Goal: Task Accomplishment & Management: Complete application form

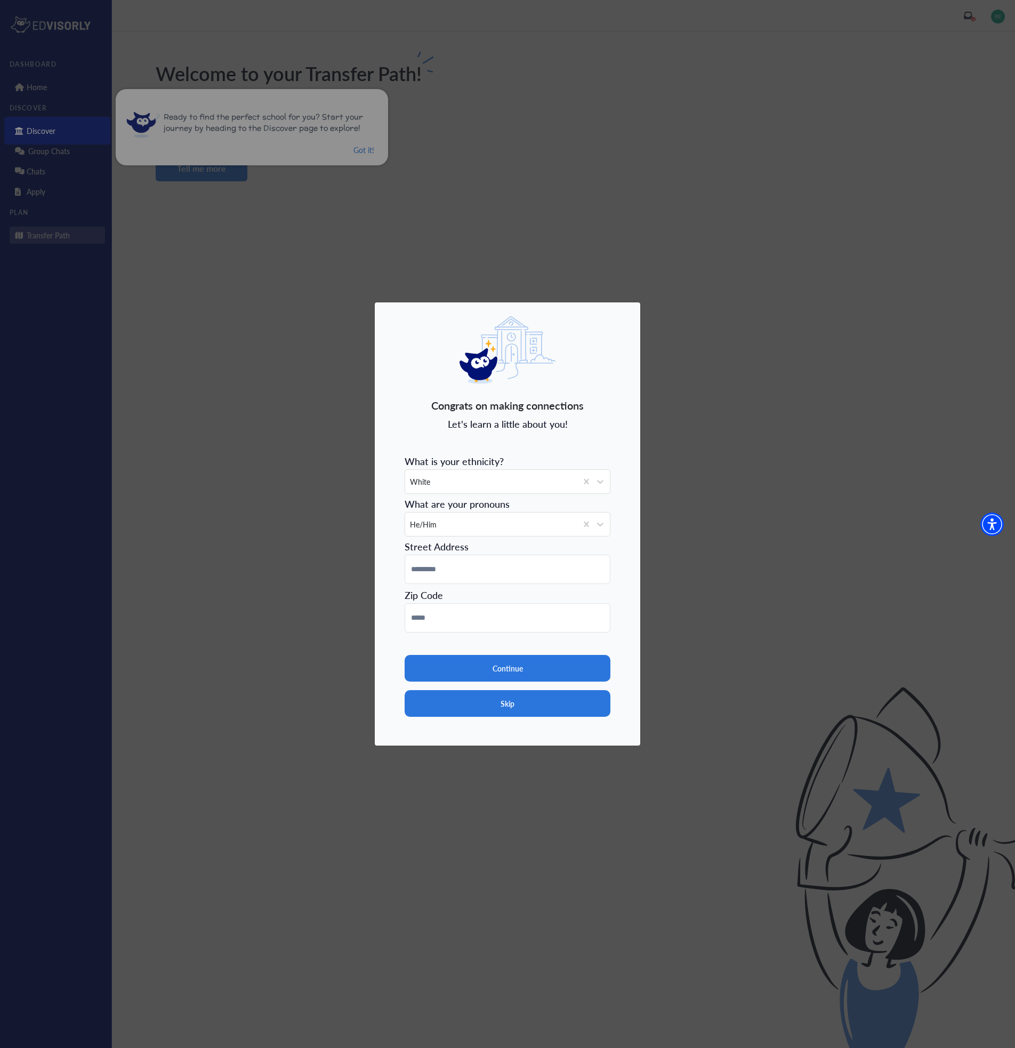
click at [529, 712] on button "Skip" at bounding box center [508, 703] width 206 height 27
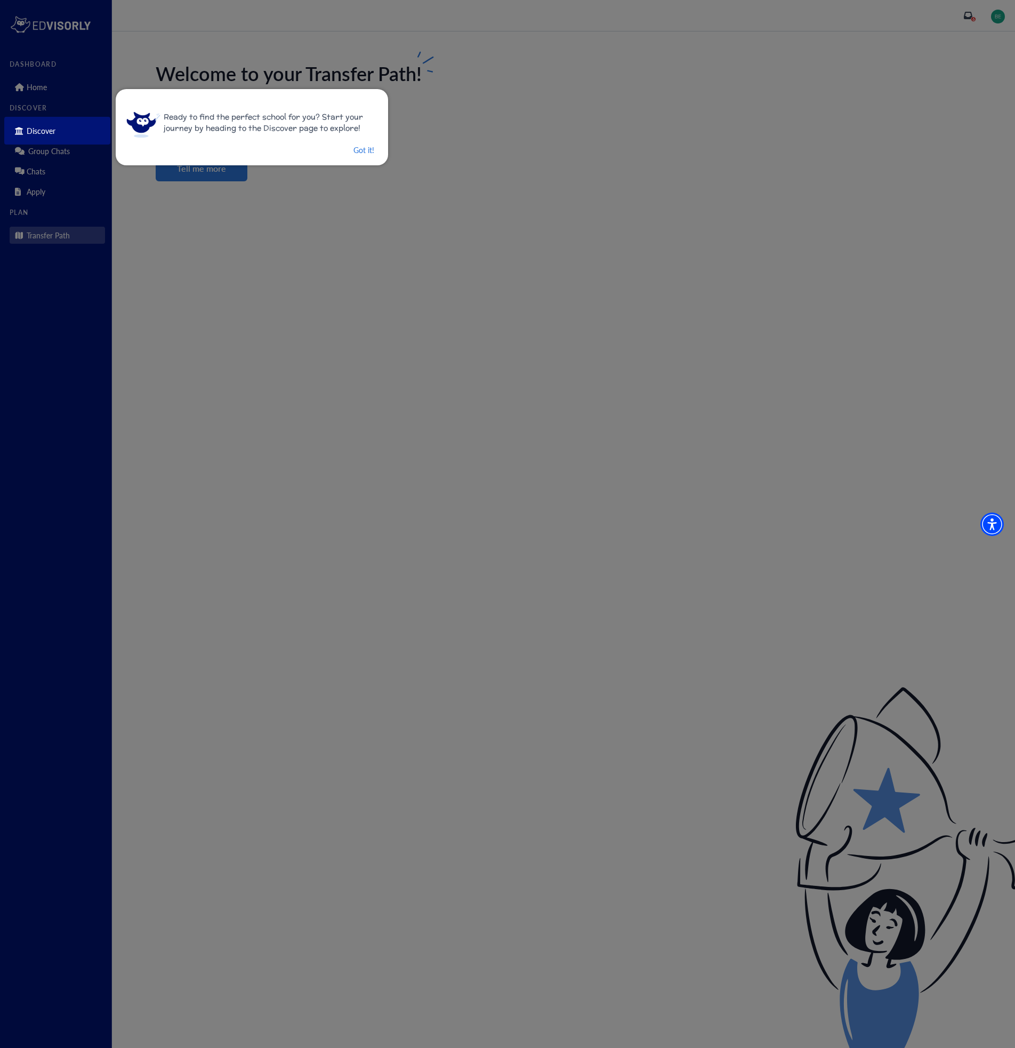
click at [49, 66] on div at bounding box center [507, 524] width 1015 height 1048
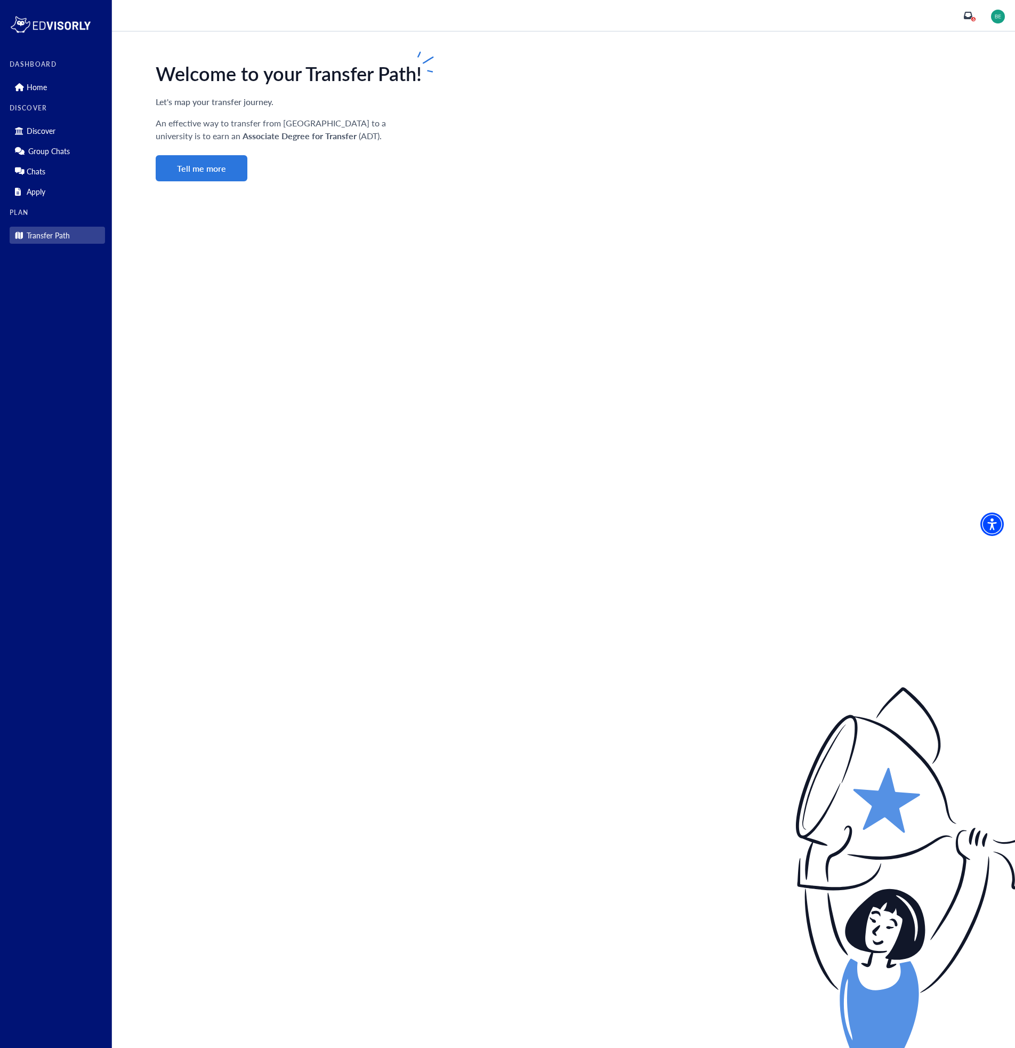
click at [33, 63] on label "DASHBOARD" at bounding box center [57, 64] width 95 height 7
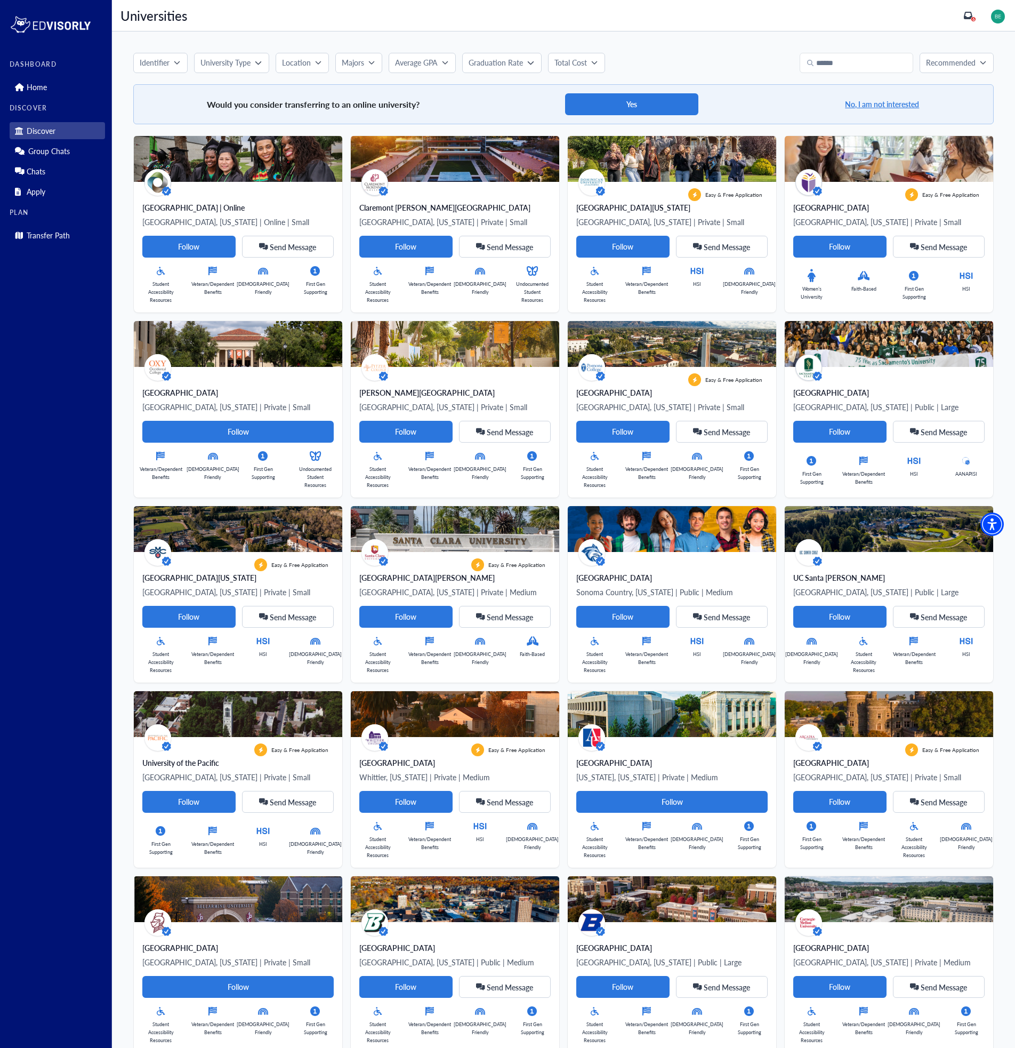
click at [997, 13] on img at bounding box center [998, 17] width 14 height 14
click at [974, 39] on link "Profile" at bounding box center [975, 38] width 21 height 11
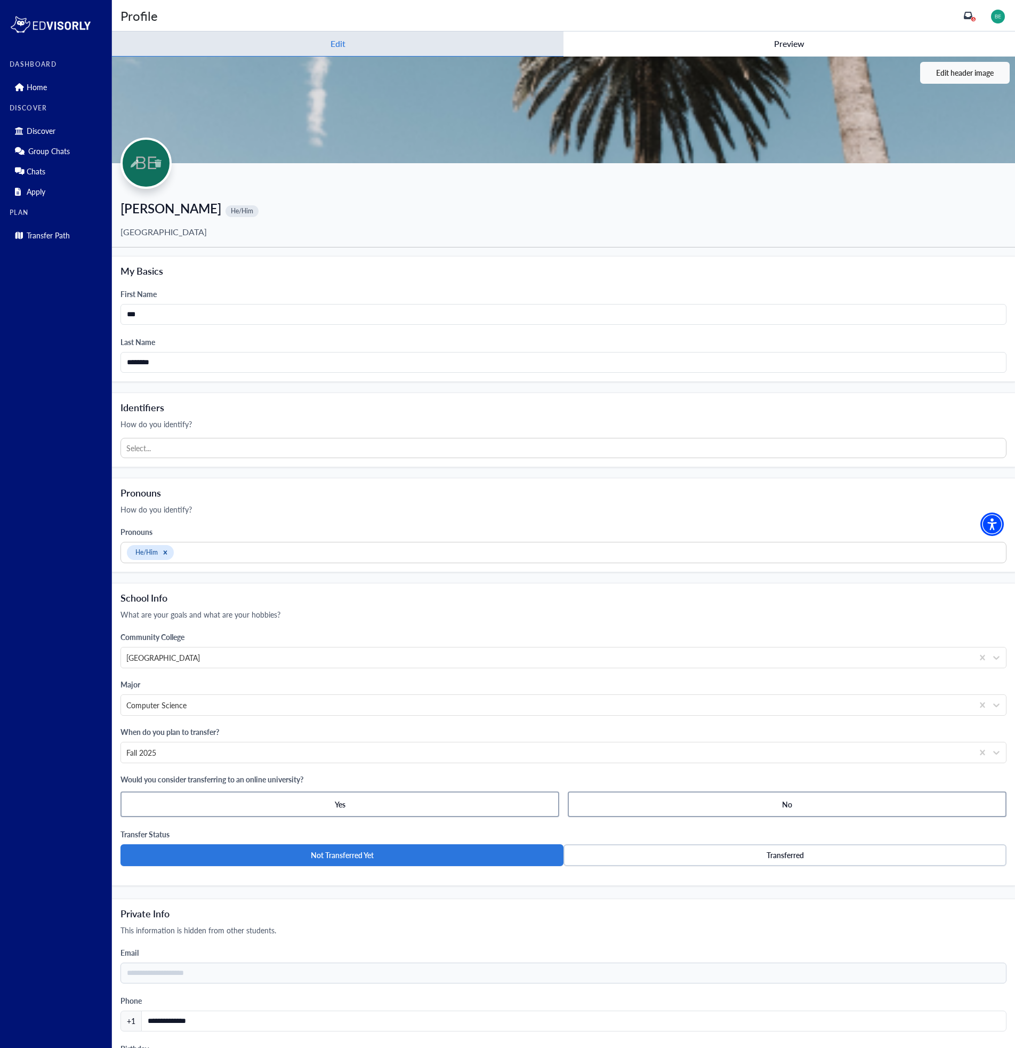
click at [968, 16] on icon at bounding box center [968, 15] width 9 height 9
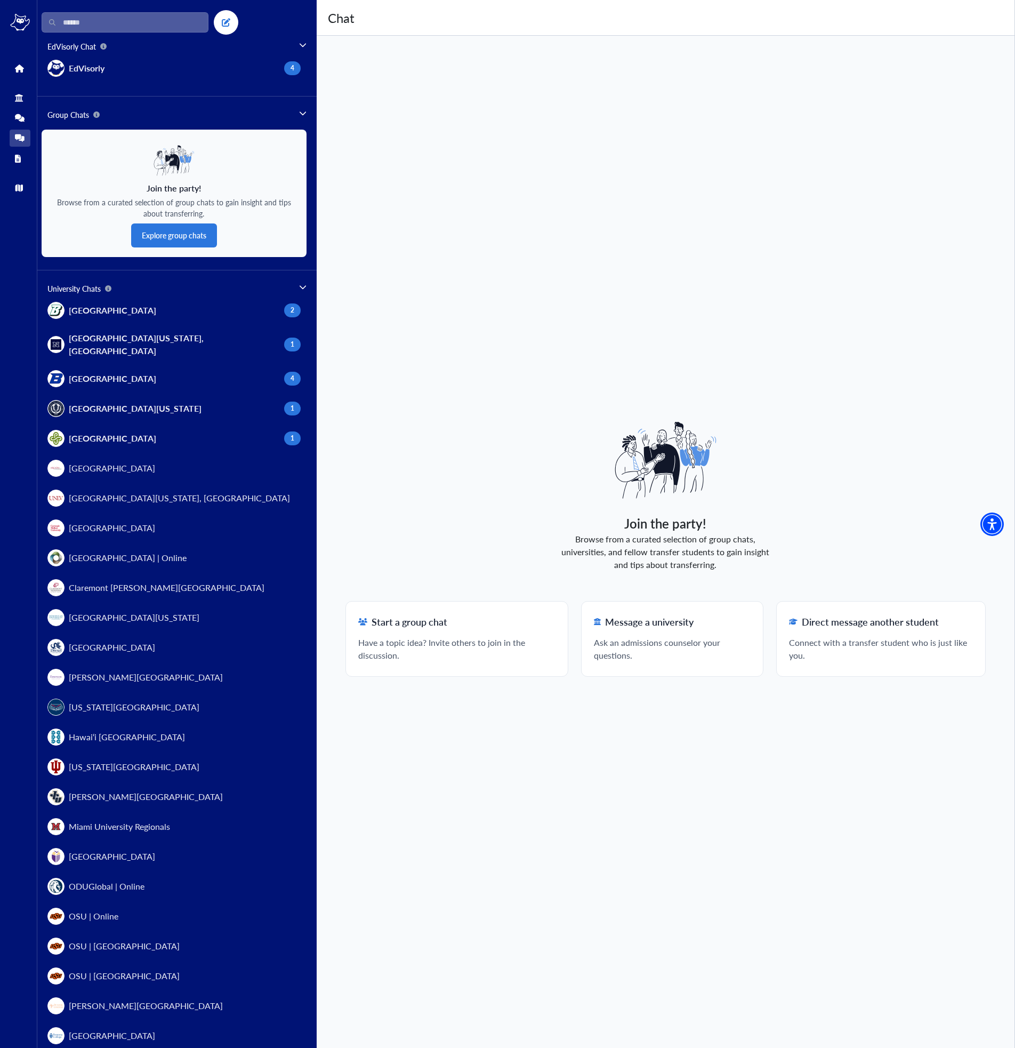
click at [399, 84] on div "Join the party! Browse from a curated selection of group chats, universities, a…" at bounding box center [666, 542] width 698 height 1012
click at [304, 287] on icon at bounding box center [303, 287] width 6 height 4
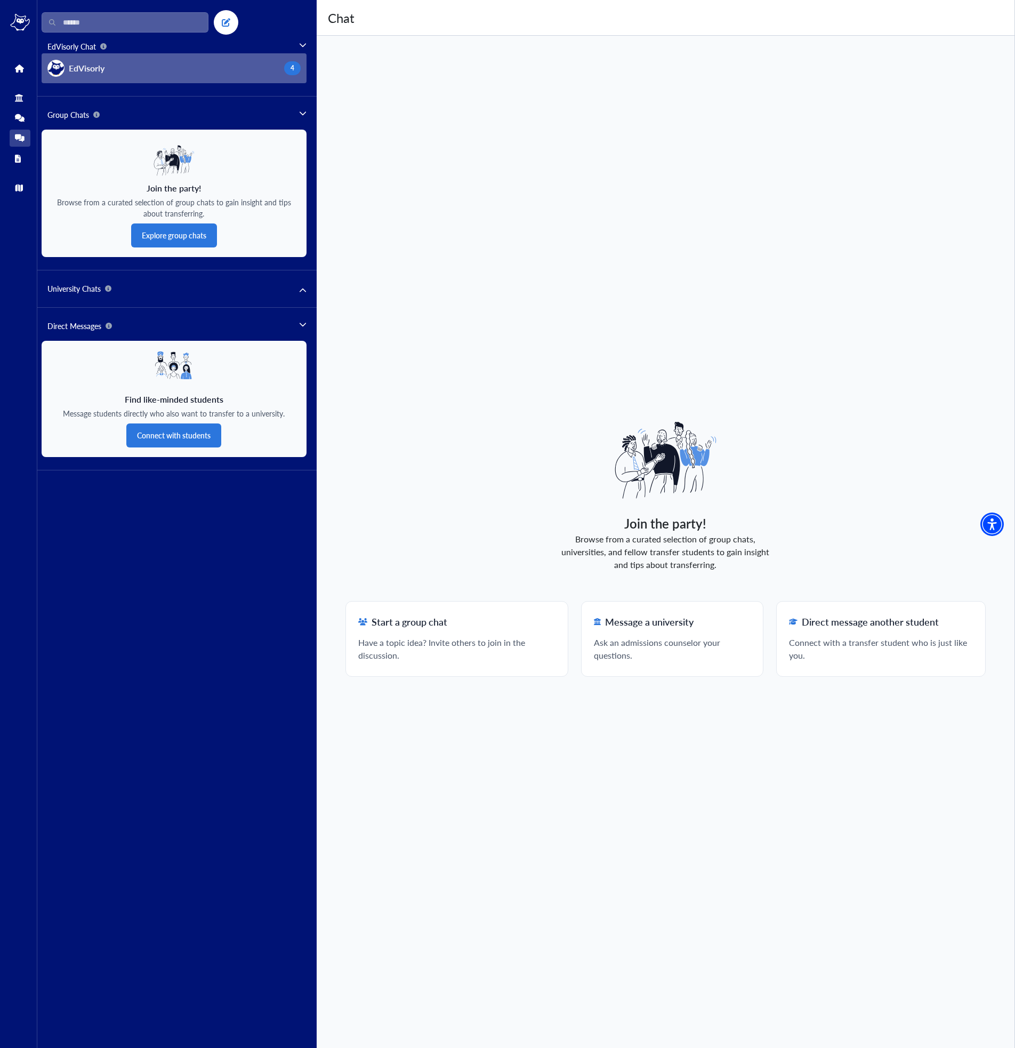
click at [92, 66] on span "EdVisorly" at bounding box center [87, 68] width 36 height 13
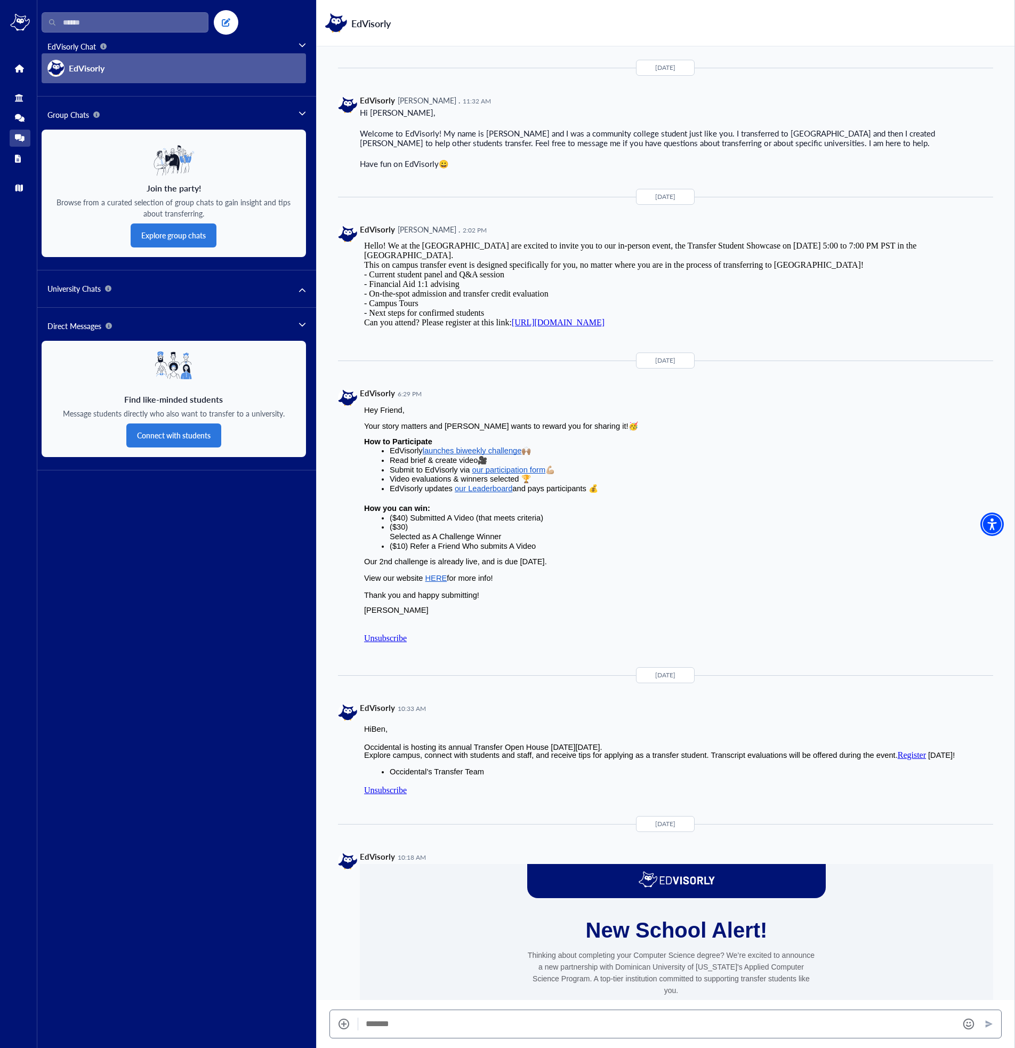
click at [298, 292] on span "University Chats" at bounding box center [176, 288] width 259 height 11
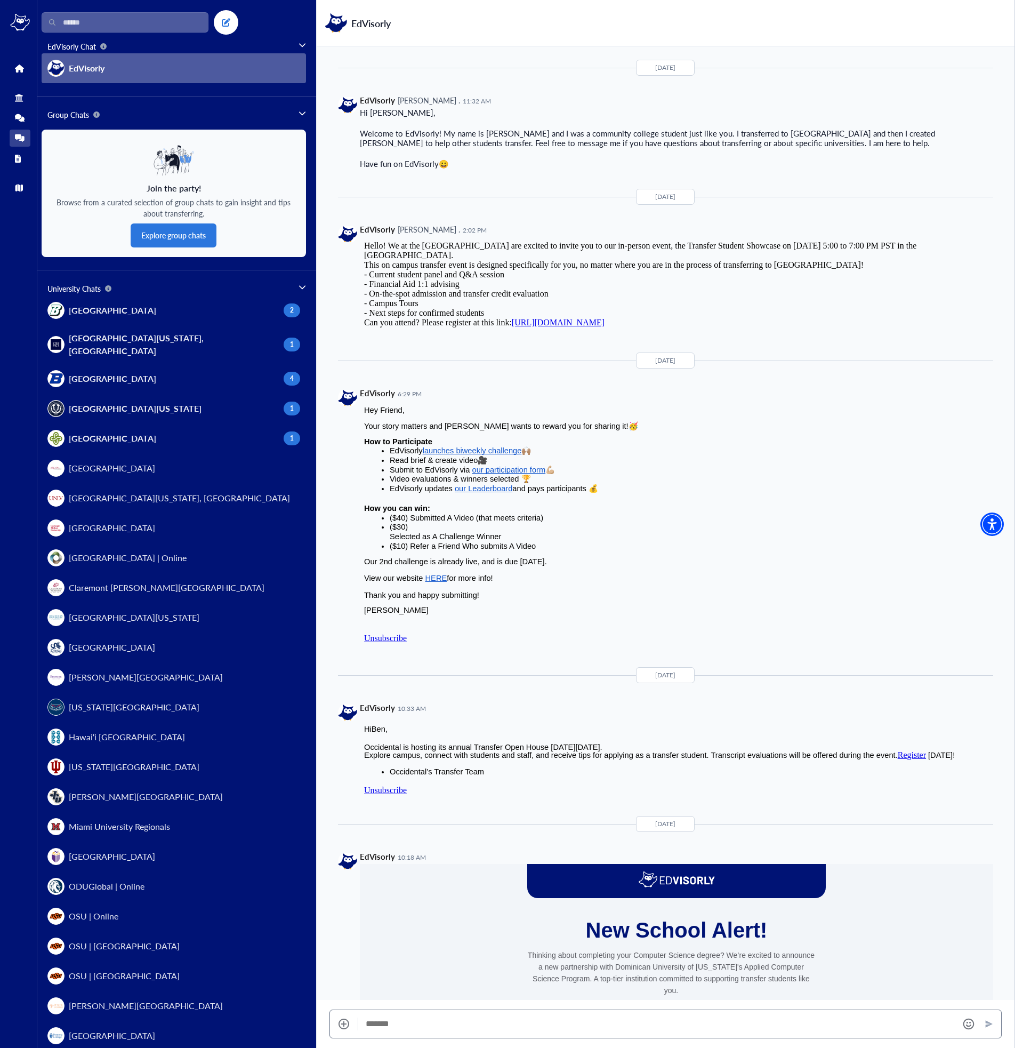
click at [87, 287] on span "University Chats" at bounding box center [79, 288] width 64 height 11
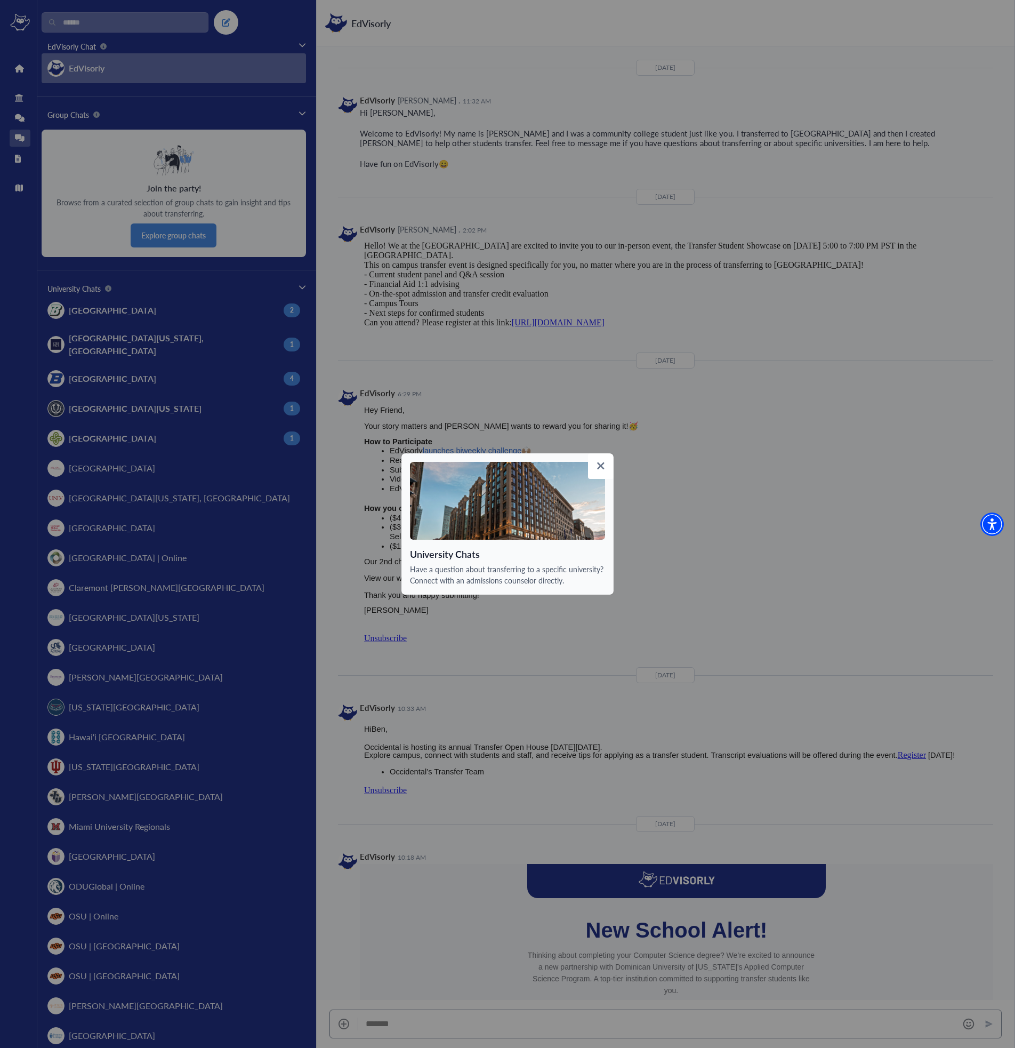
click at [608, 459] on span at bounding box center [601, 466] width 26 height 26
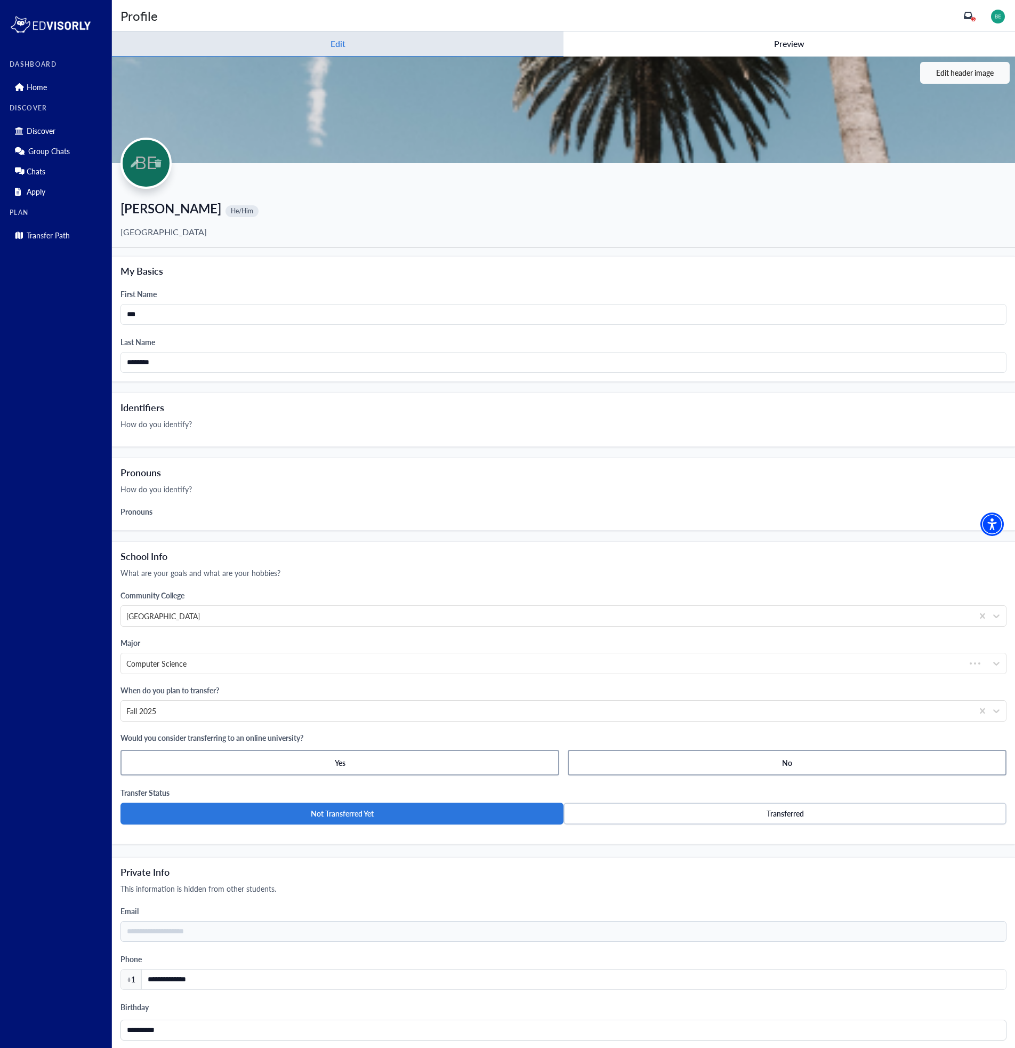
click at [969, 13] on icon at bounding box center [968, 15] width 9 height 9
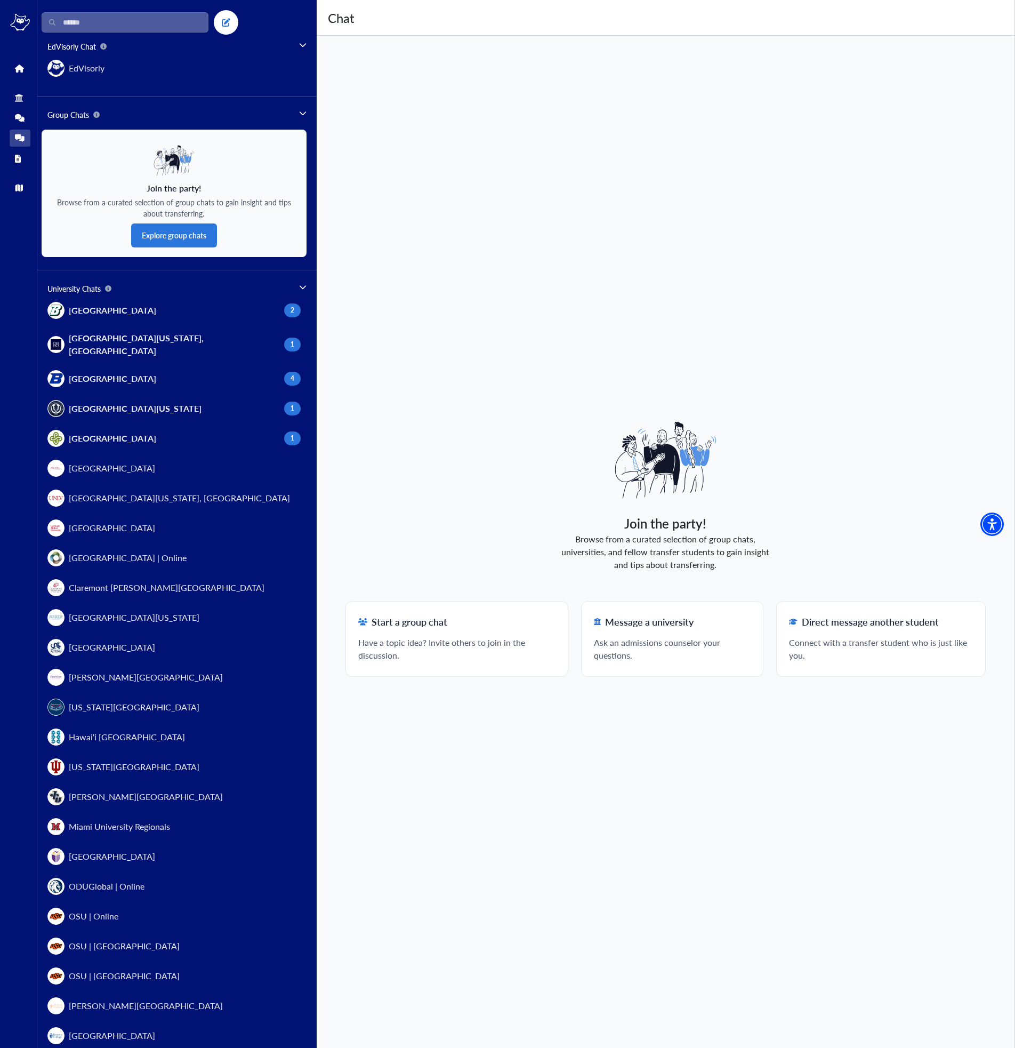
click at [108, 286] on icon at bounding box center [108, 288] width 6 height 6
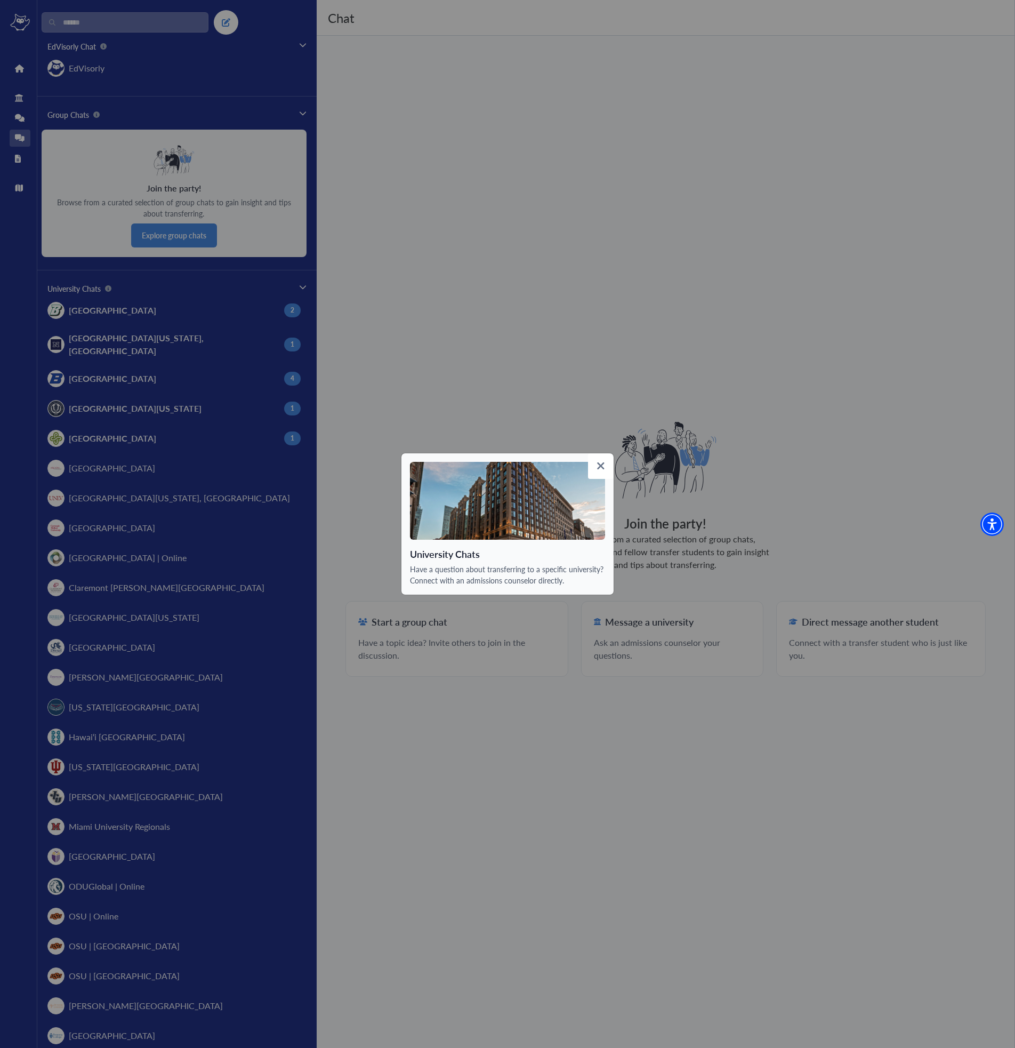
click at [604, 468] on icon at bounding box center [600, 465] width 7 height 7
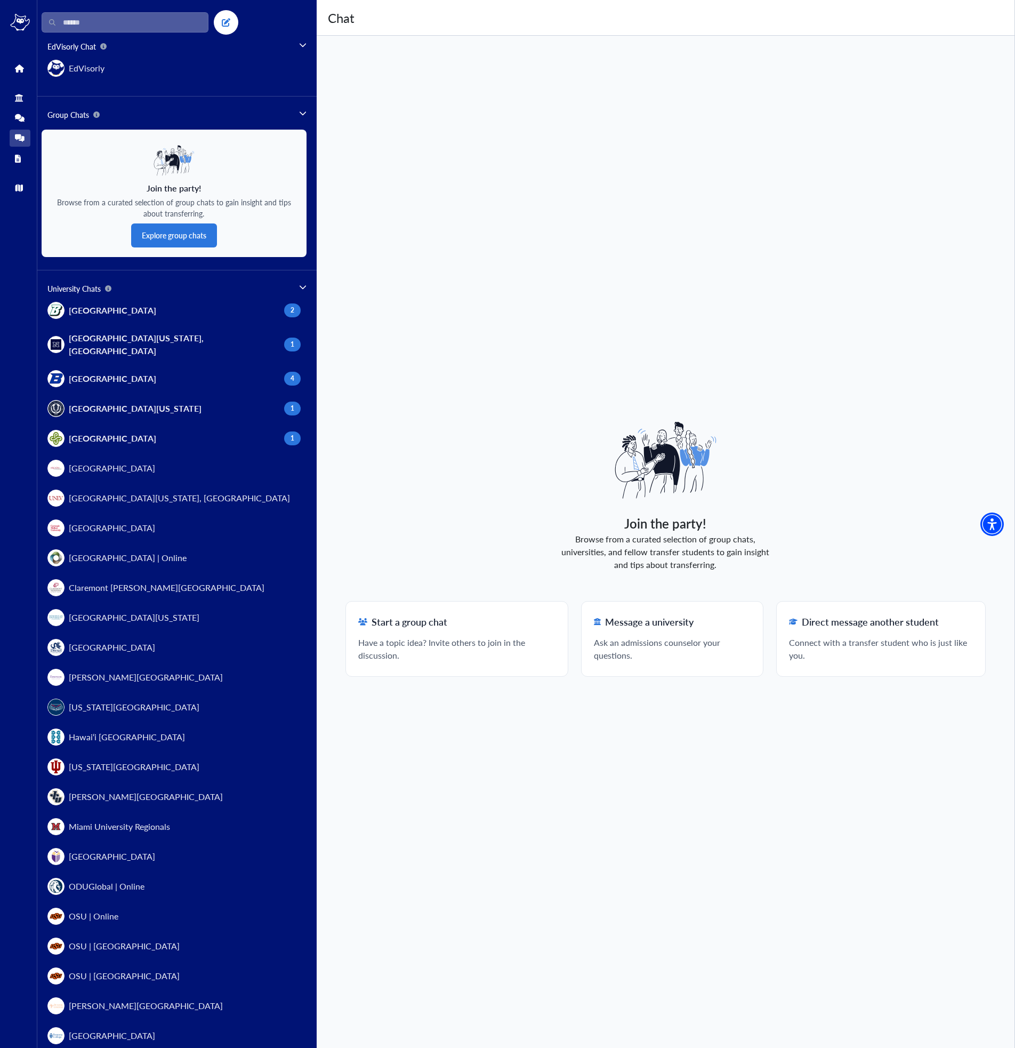
click at [96, 118] on icon at bounding box center [96, 114] width 6 height 6
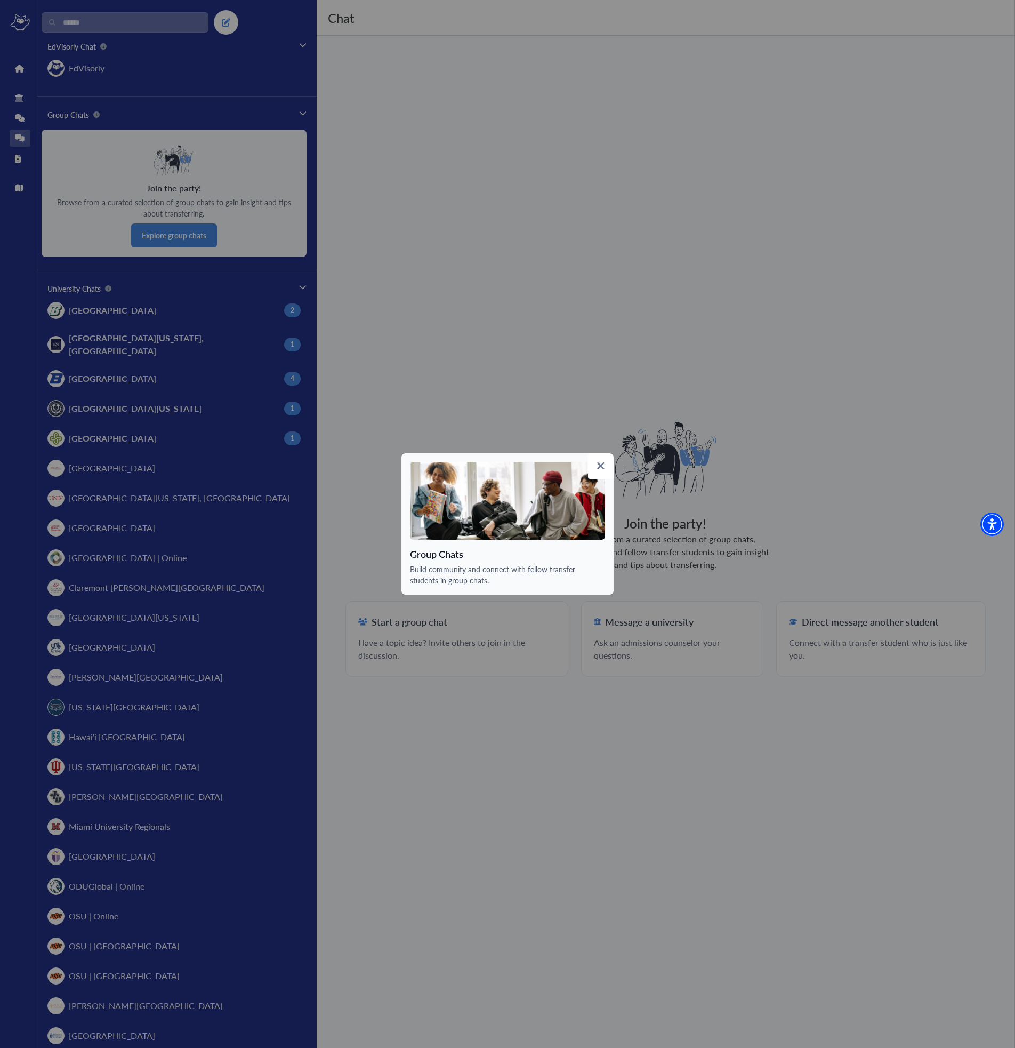
click at [599, 463] on icon at bounding box center [600, 465] width 7 height 7
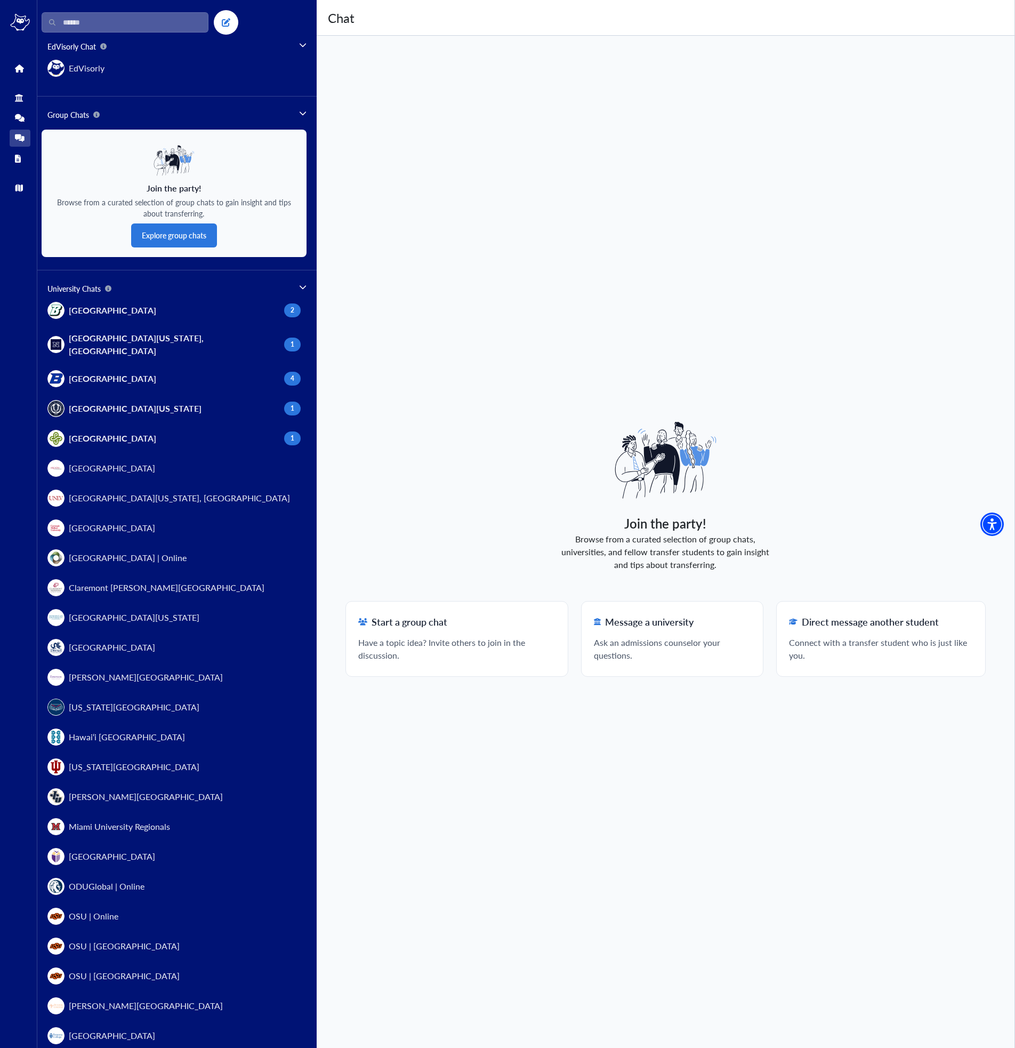
click at [103, 46] on icon at bounding box center [103, 46] width 6 height 6
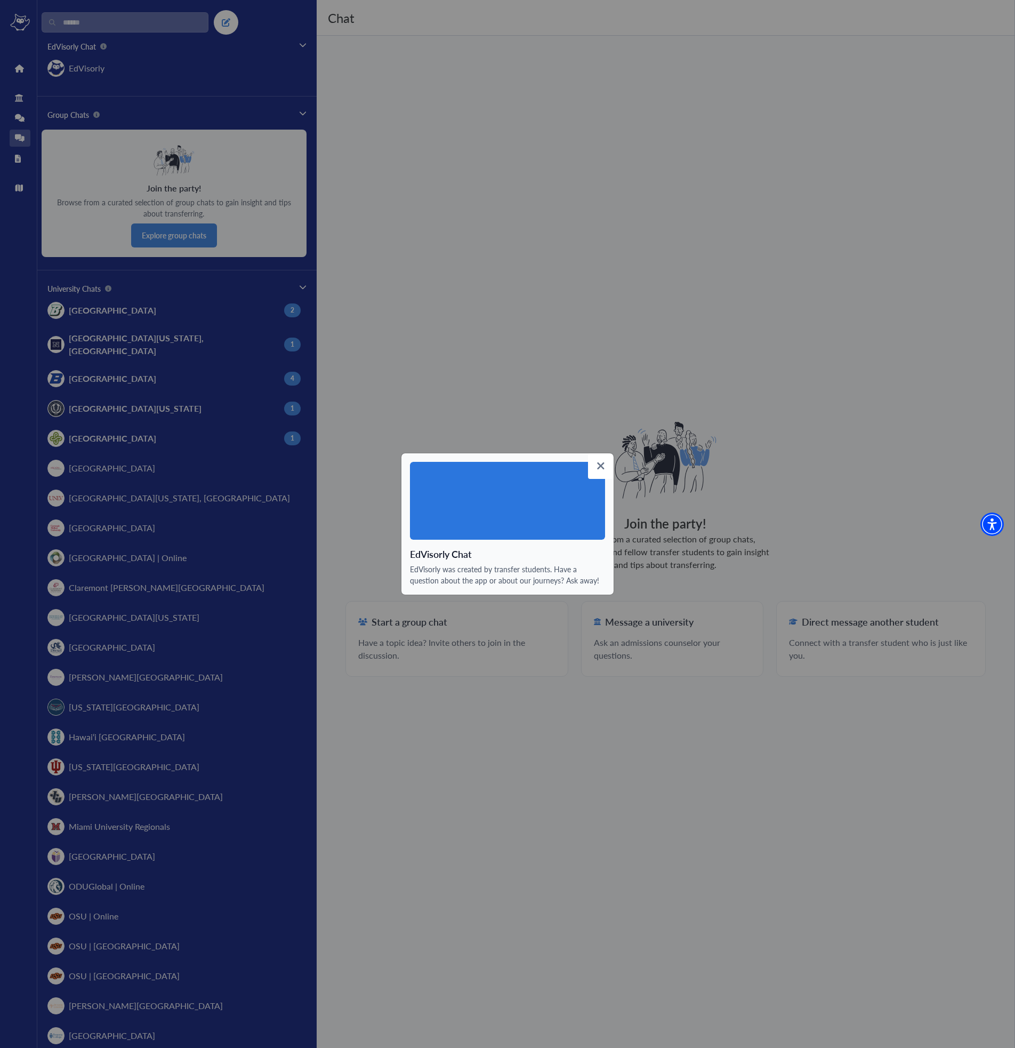
click at [604, 470] on icon at bounding box center [601, 465] width 9 height 11
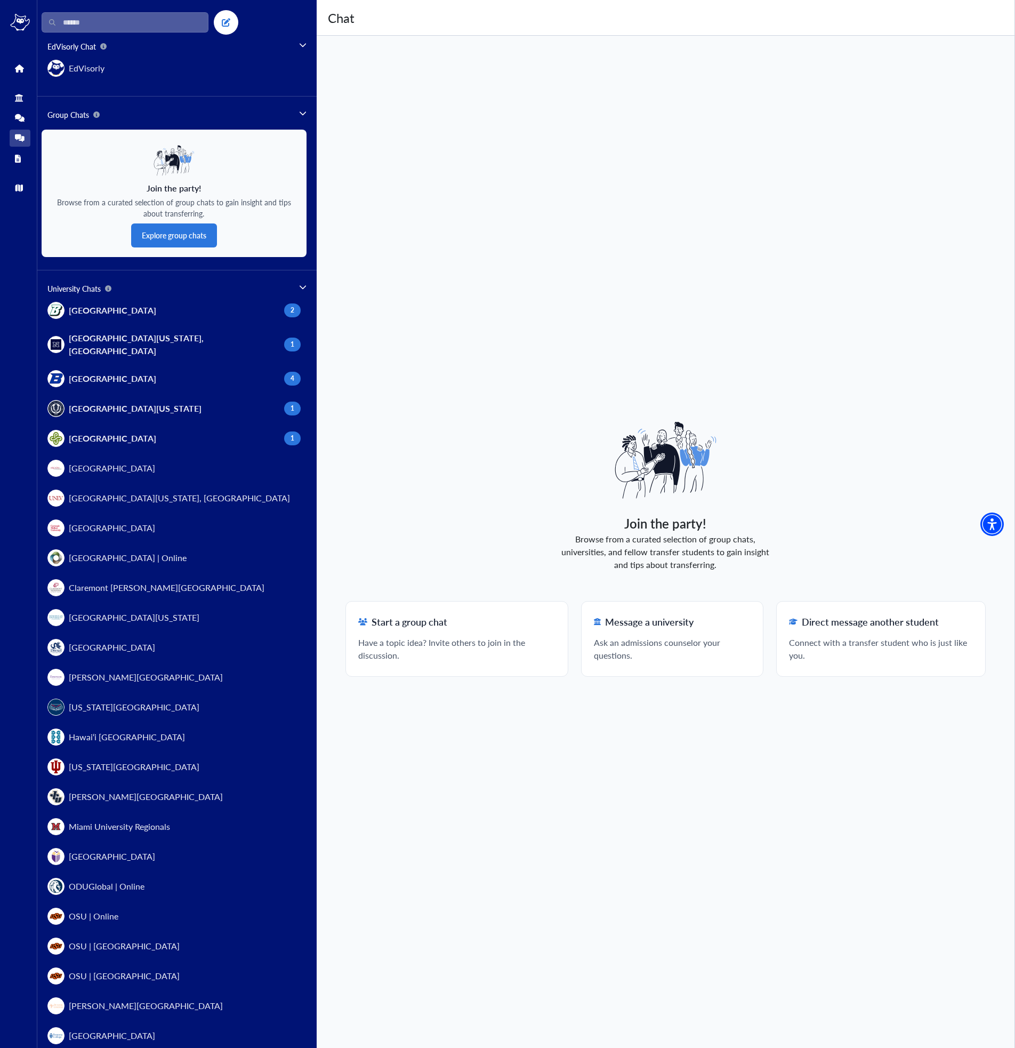
click at [303, 284] on icon at bounding box center [302, 286] width 7 height 7
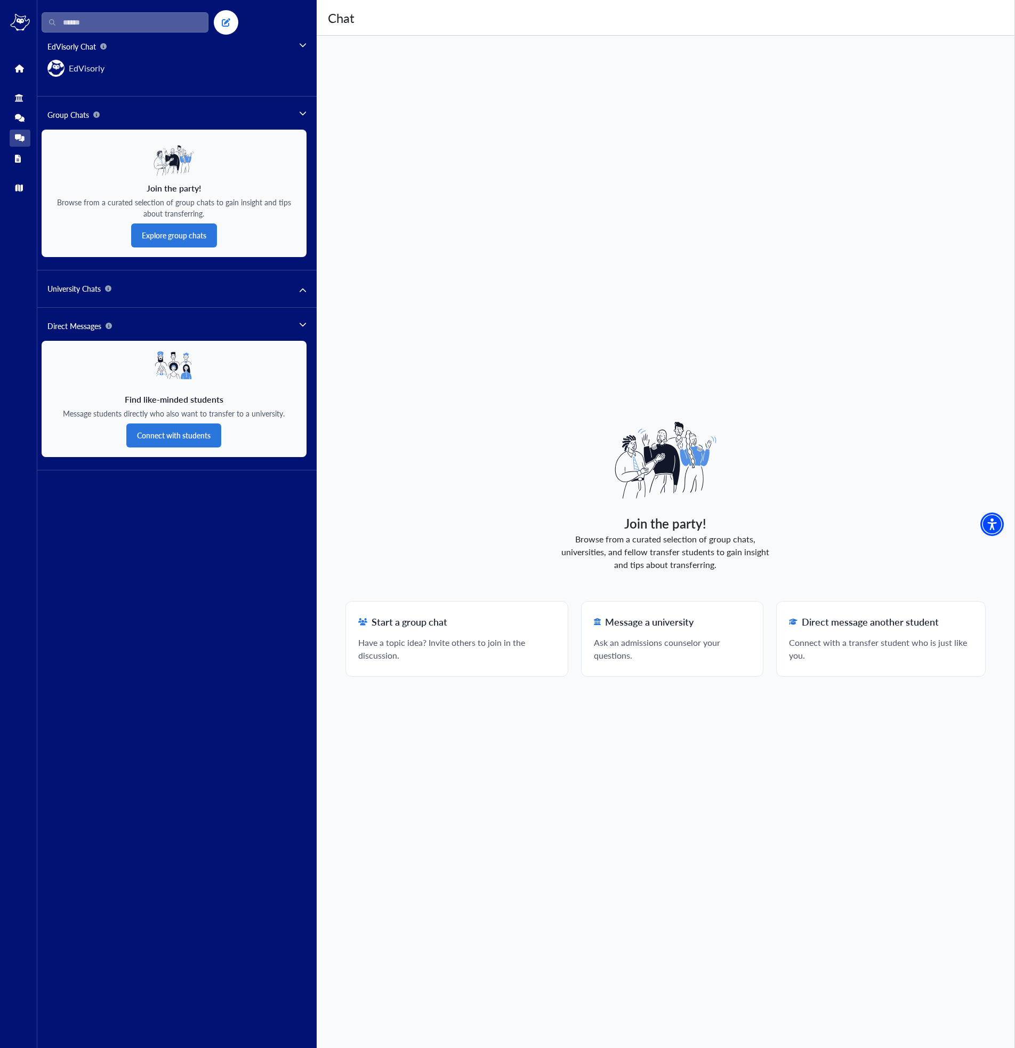
click at [106, 326] on icon at bounding box center [109, 326] width 6 height 6
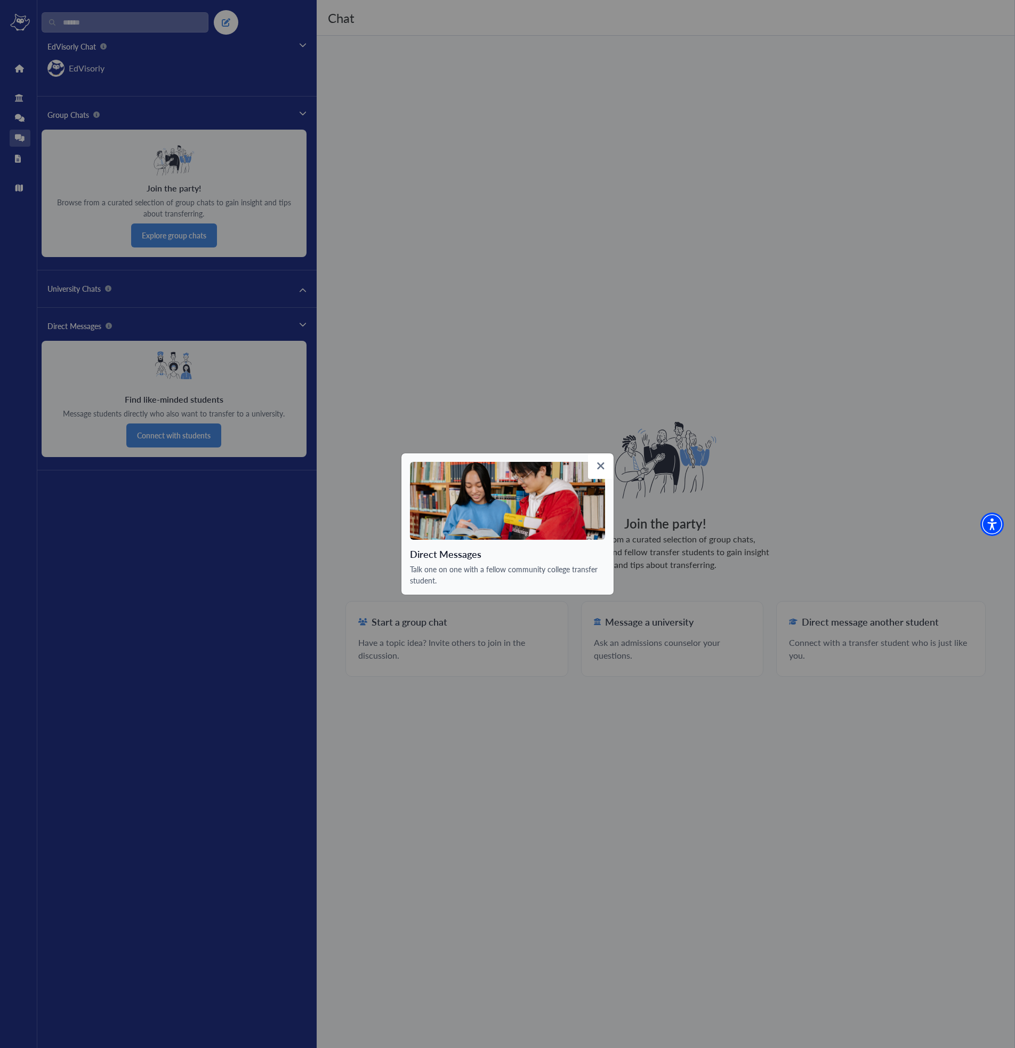
click at [598, 466] on icon at bounding box center [601, 465] width 9 height 11
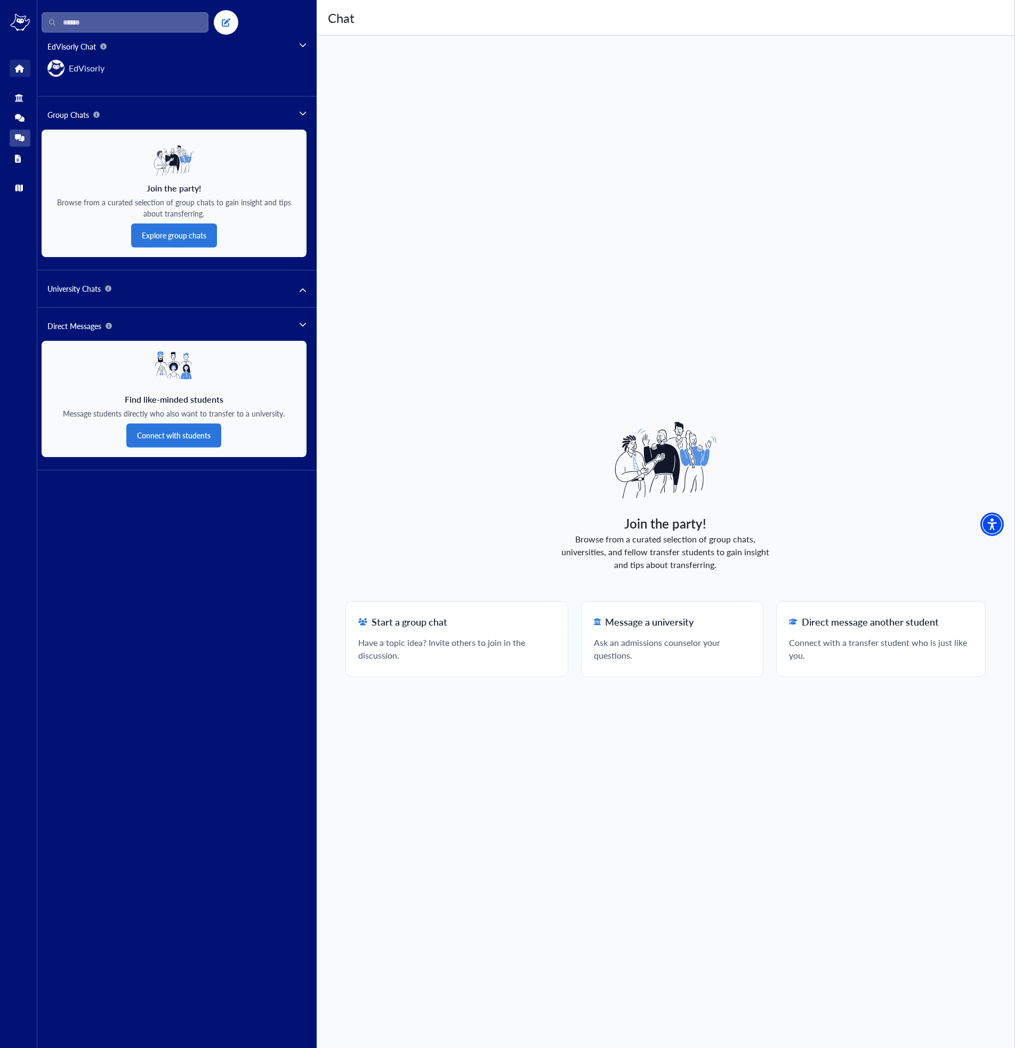
click at [17, 71] on icon at bounding box center [19, 69] width 8 height 8
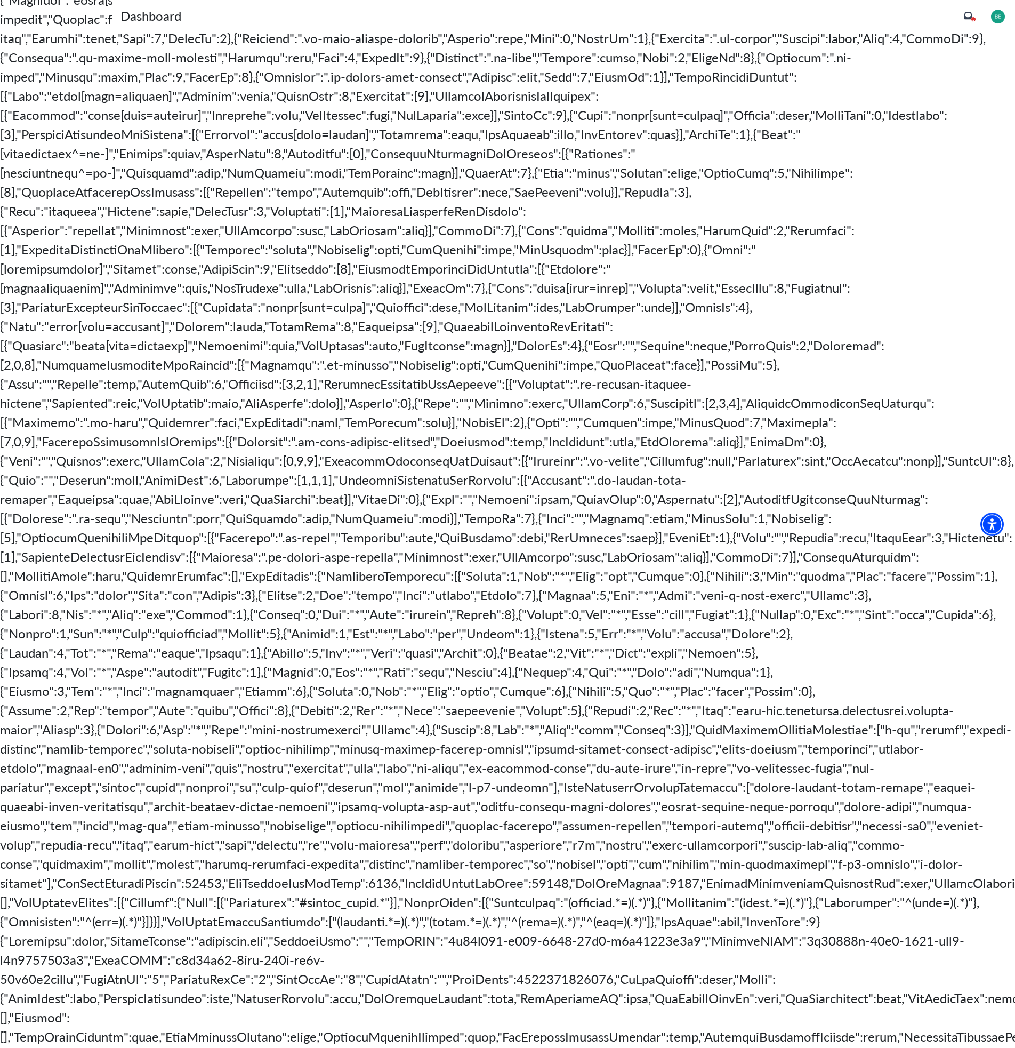
scroll to position [1578, 0]
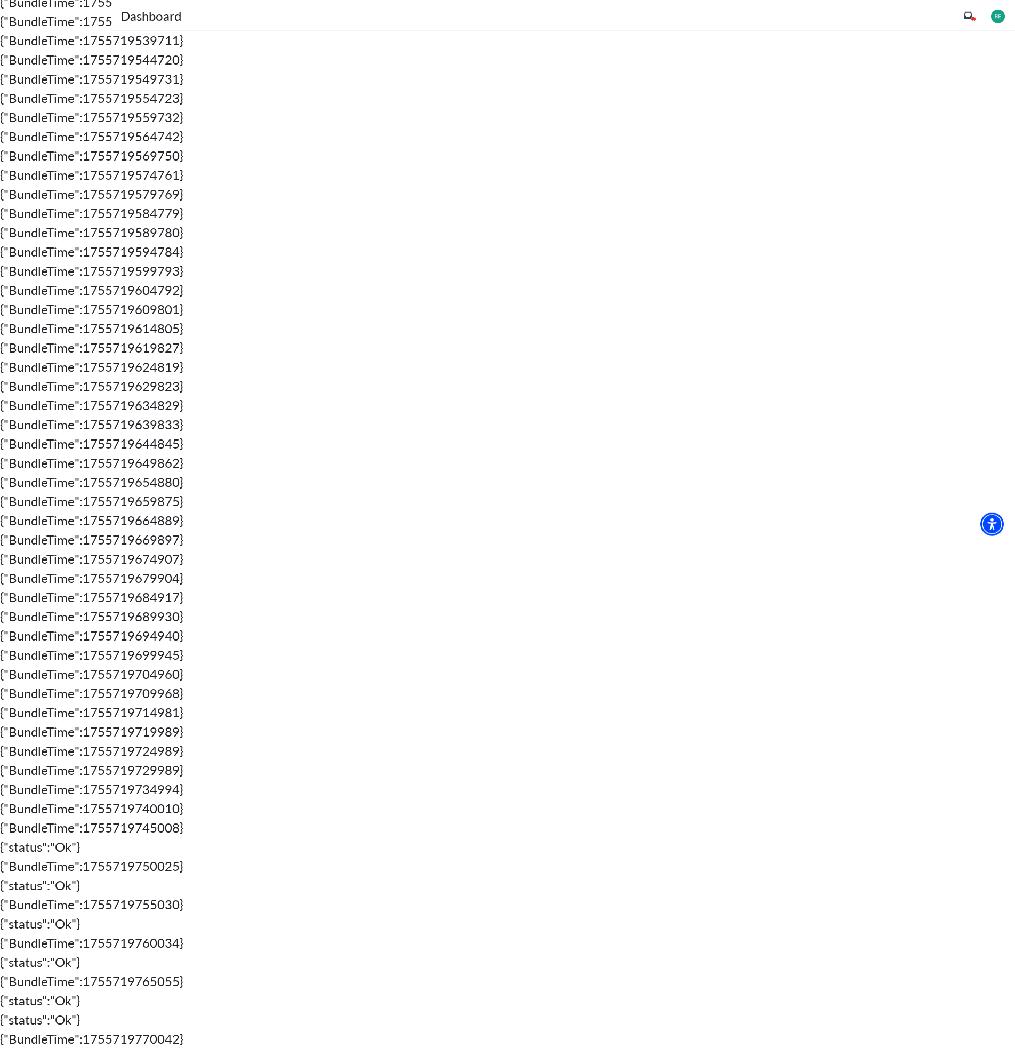
scroll to position [0, 0]
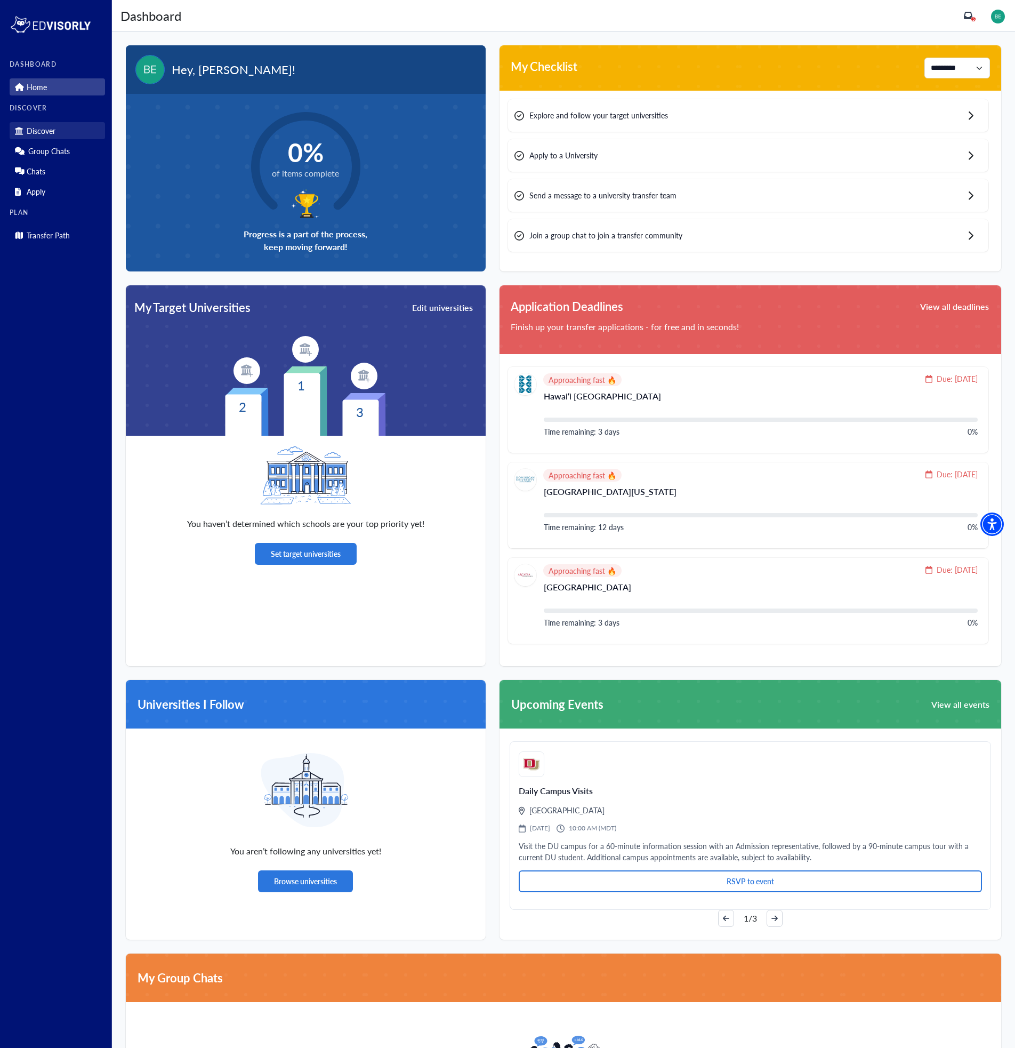
click at [29, 129] on p "Discover" at bounding box center [41, 130] width 29 height 9
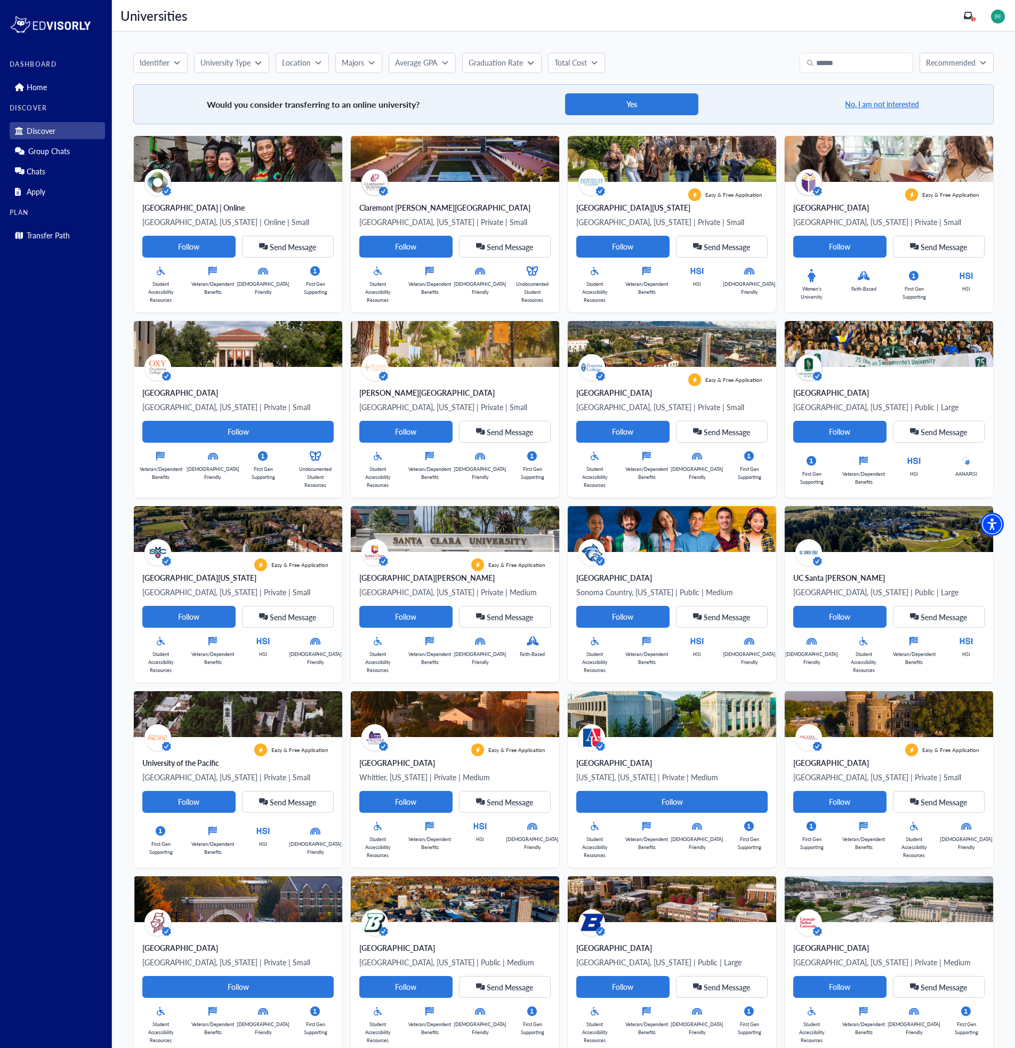
click at [178, 64] on icon "button" at bounding box center [177, 62] width 6 height 6
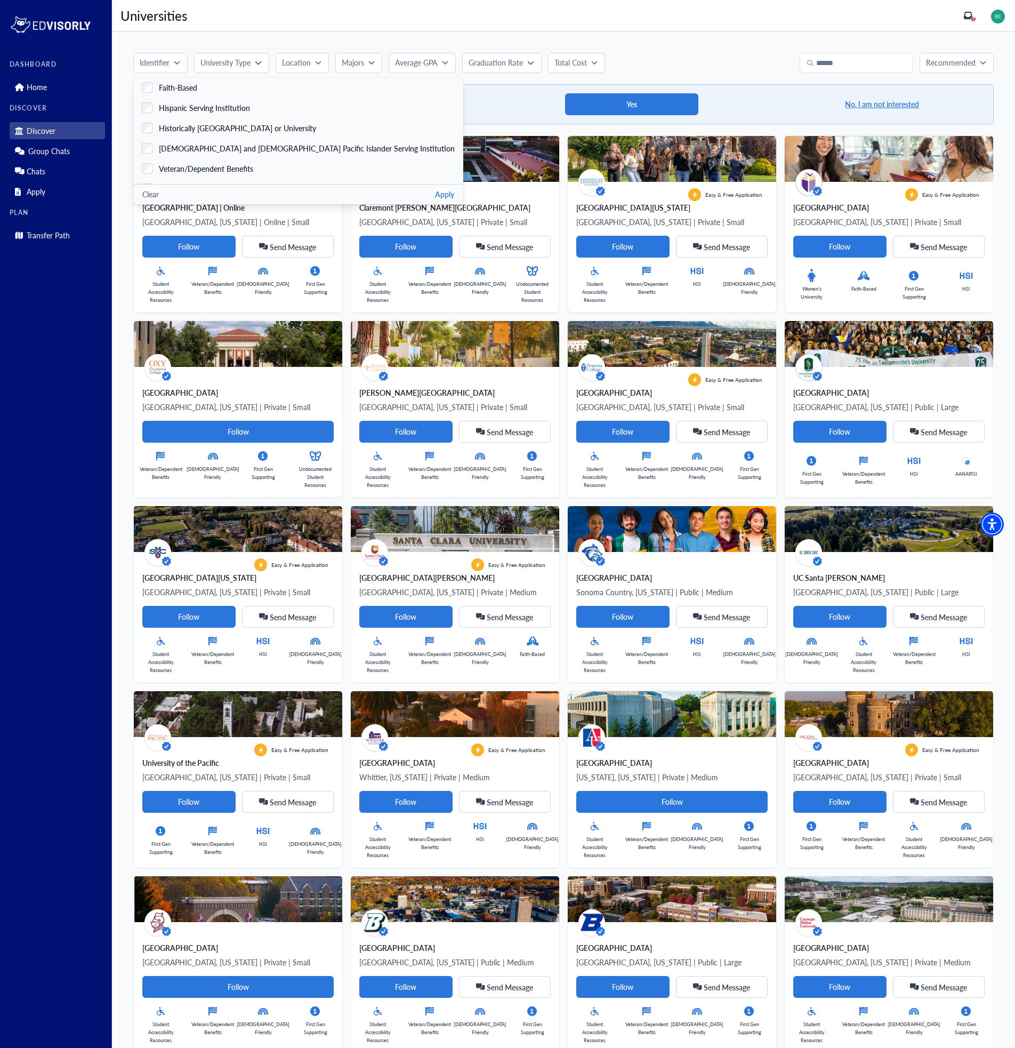
click at [188, 43] on div "Identifier Faith-Based Hispanic Serving Institution Historically Black College …" at bounding box center [563, 745] width 903 height 1429
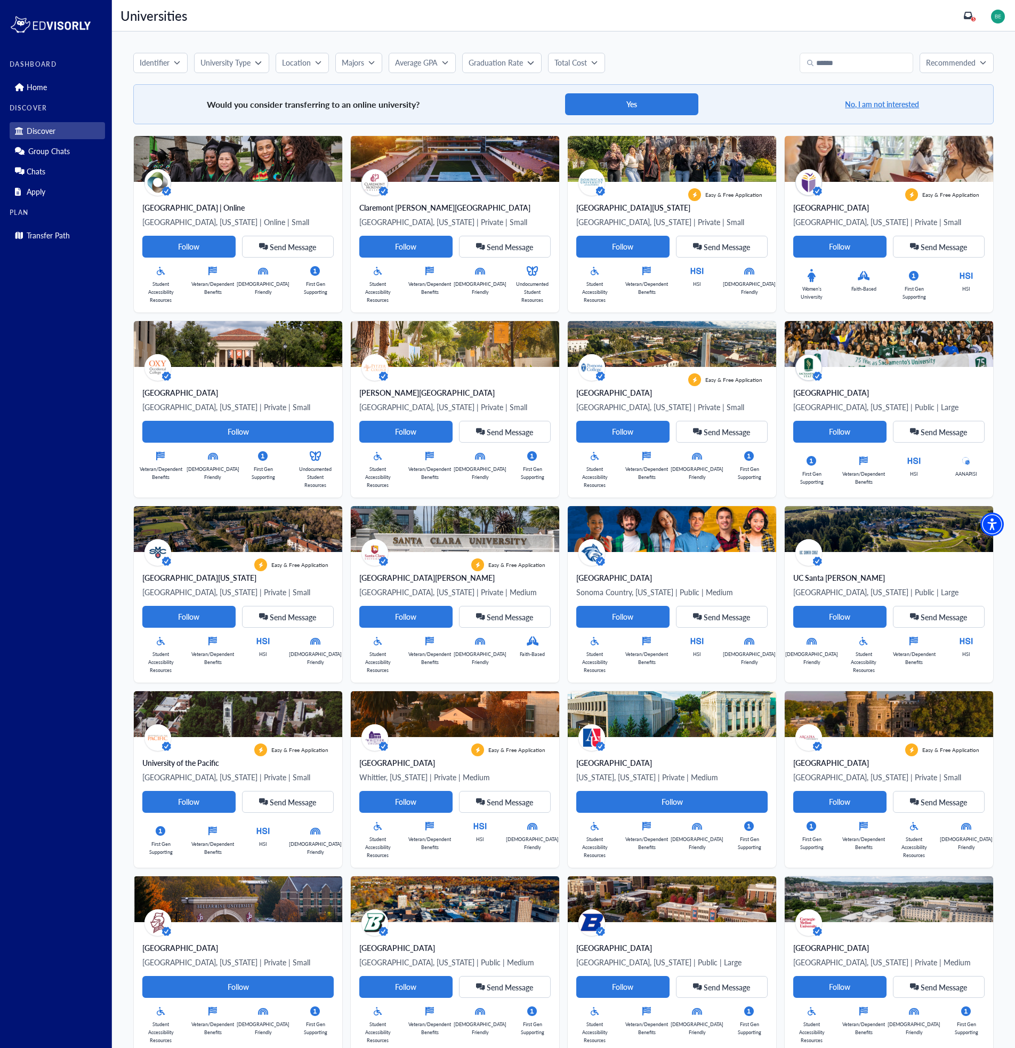
click at [231, 62] on p "University Type" at bounding box center [226, 62] width 50 height 11
click at [295, 68] on p "Location" at bounding box center [296, 62] width 29 height 11
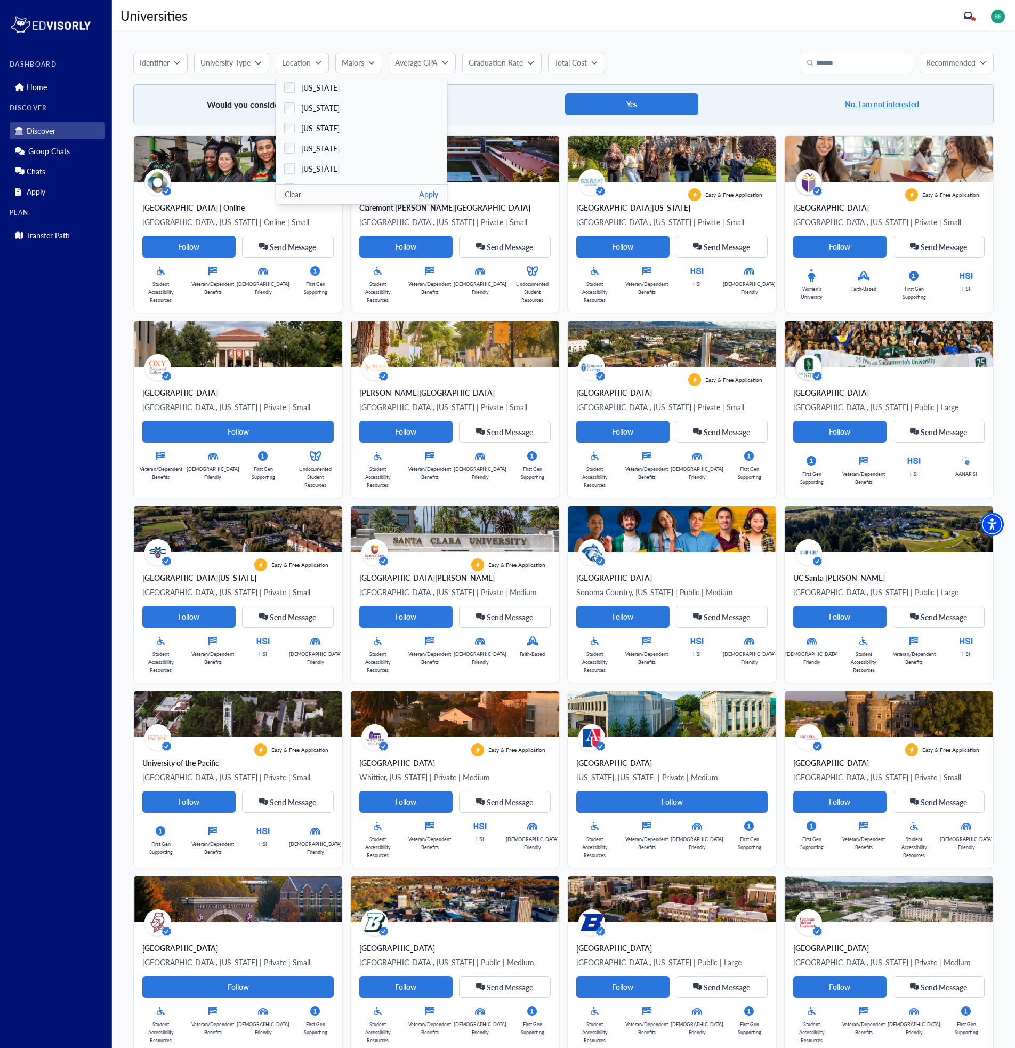
click at [353, 59] on p "Majors" at bounding box center [353, 62] width 22 height 11
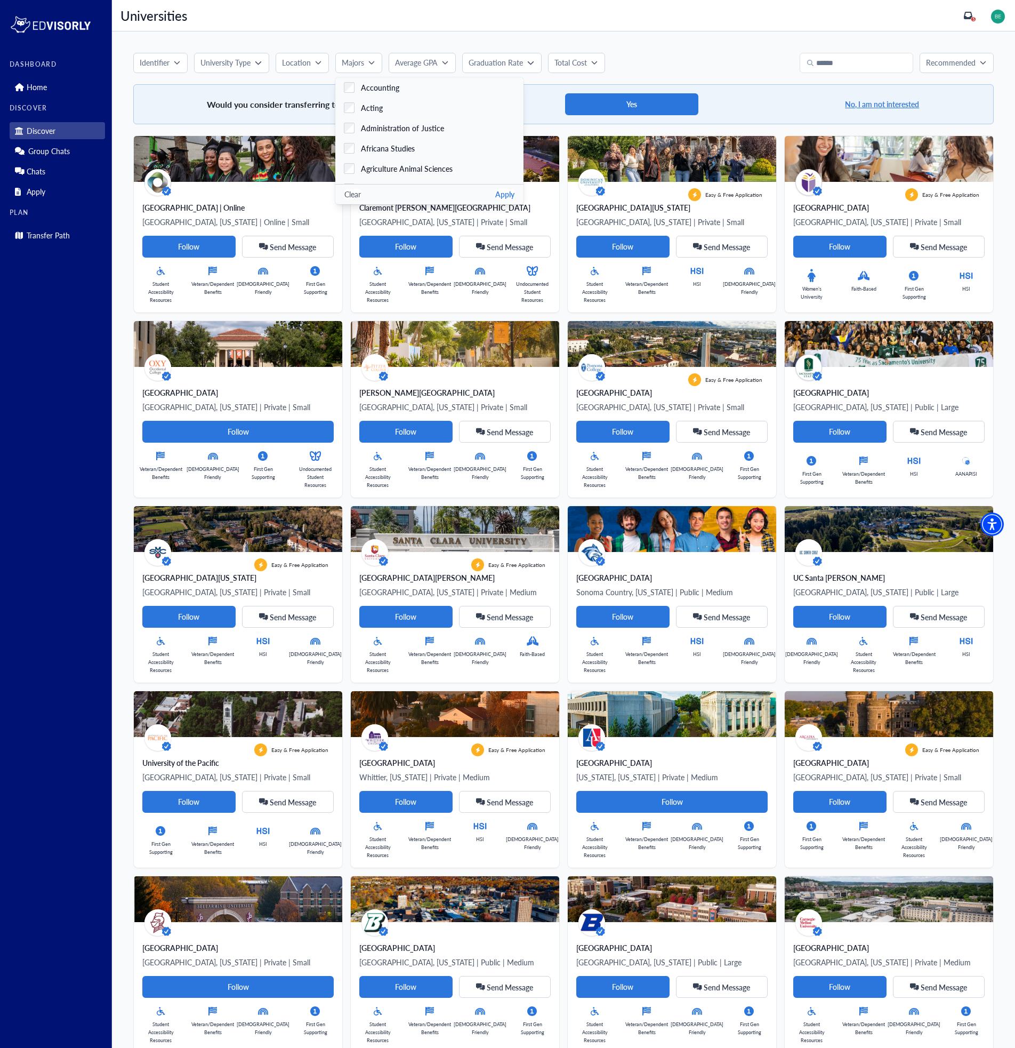
click at [407, 62] on p "Average GPA" at bounding box center [416, 62] width 43 height 11
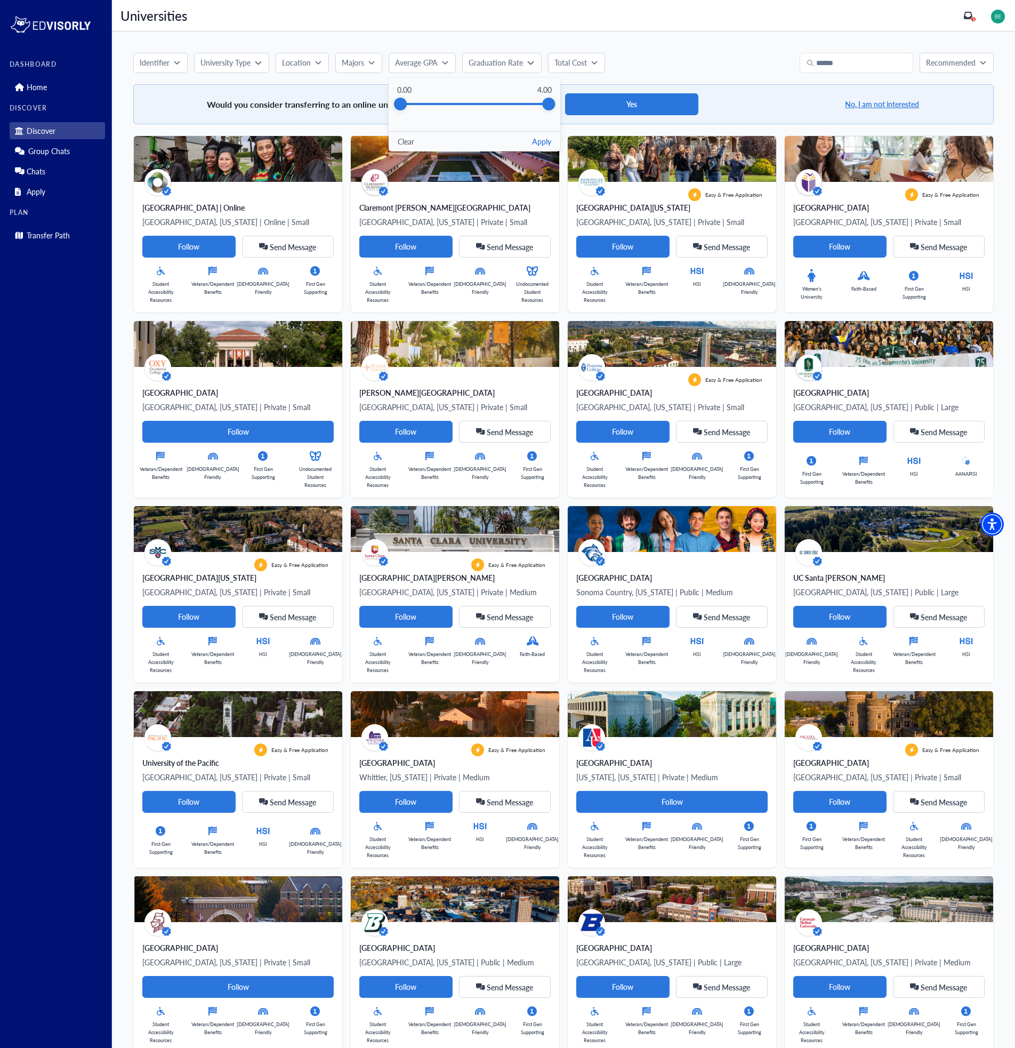
click at [476, 62] on p "Graduation Rate" at bounding box center [496, 62] width 54 height 11
click at [577, 67] on p "Total Cost" at bounding box center [571, 62] width 33 height 11
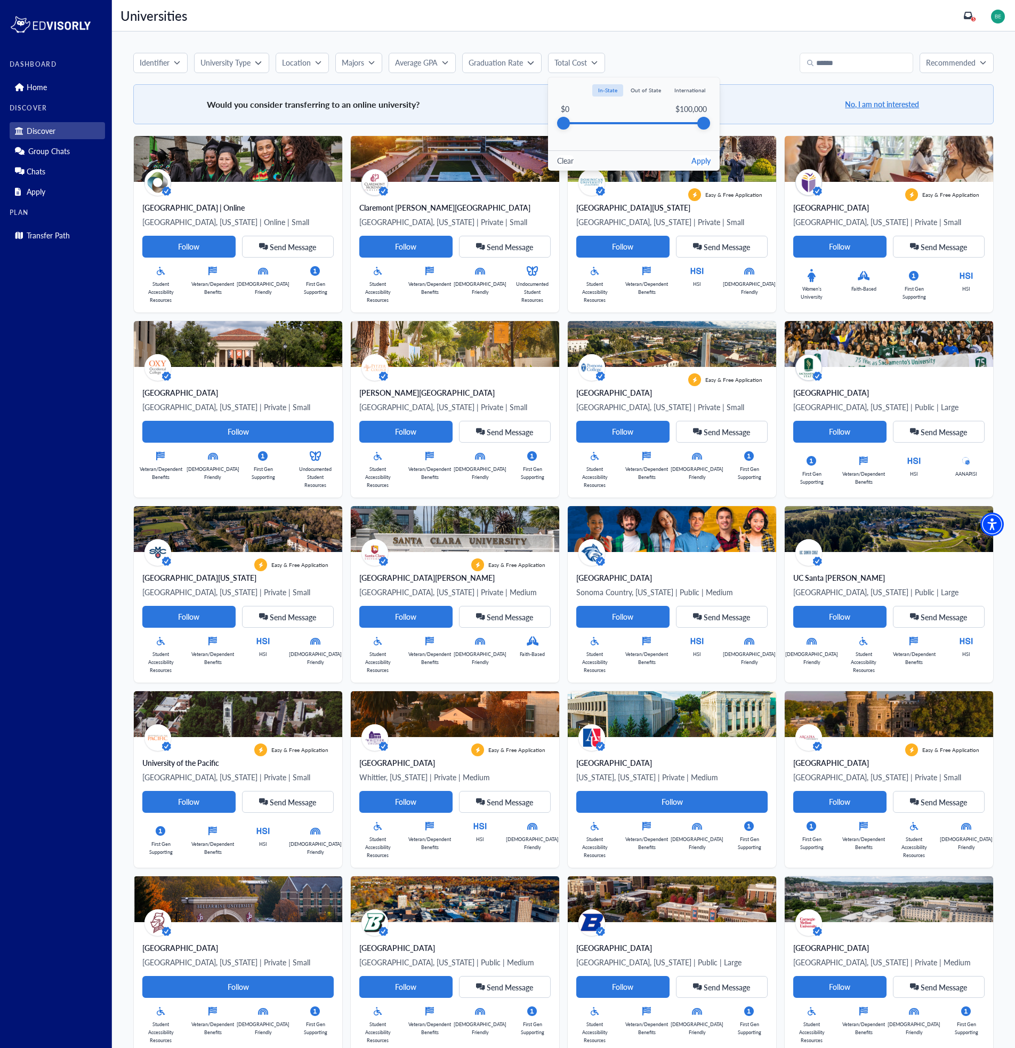
click at [234, 37] on div "Identifier Faith-Based Hispanic Serving Institution Historically Black College …" at bounding box center [563, 745] width 903 height 1429
click at [156, 43] on div "Identifier Faith-Based Hispanic Serving Institution Historically Black College …" at bounding box center [563, 745] width 903 height 1429
click at [155, 63] on p "Identifier" at bounding box center [155, 62] width 30 height 11
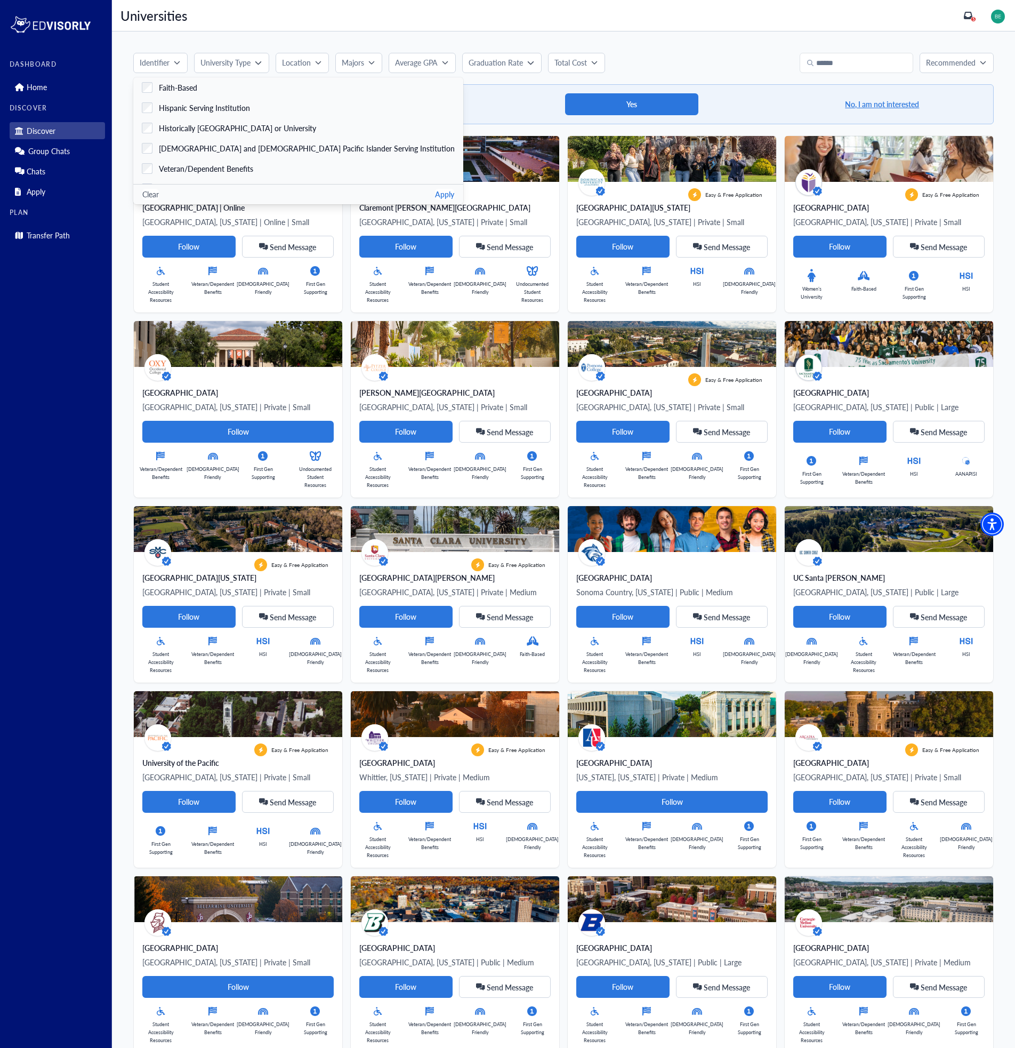
click at [252, 63] on div "University Type" at bounding box center [228, 62] width 54 height 11
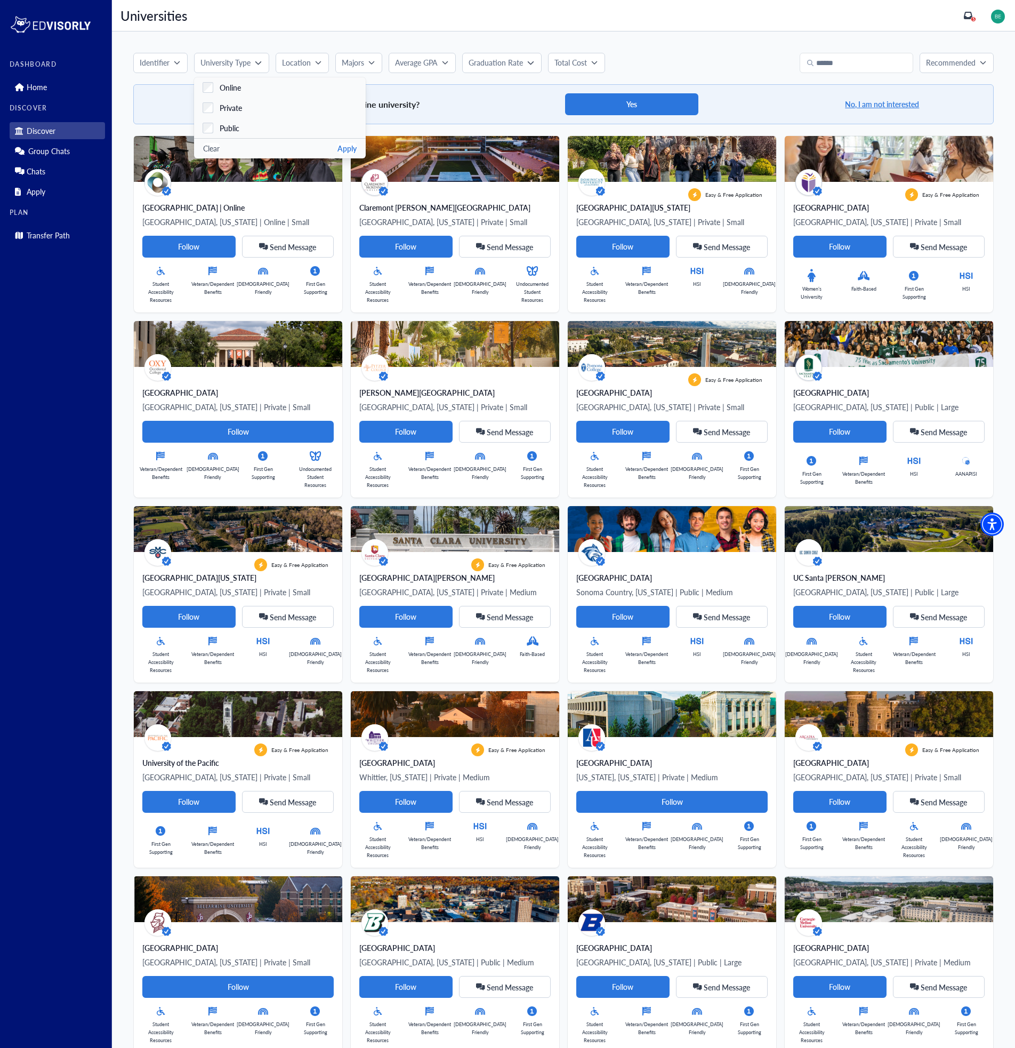
click at [170, 44] on div "Identifier Faith-Based Hispanic Serving Institution Historically Black College …" at bounding box center [563, 745] width 903 height 1429
click at [952, 65] on p "Recommended" at bounding box center [951, 62] width 50 height 11
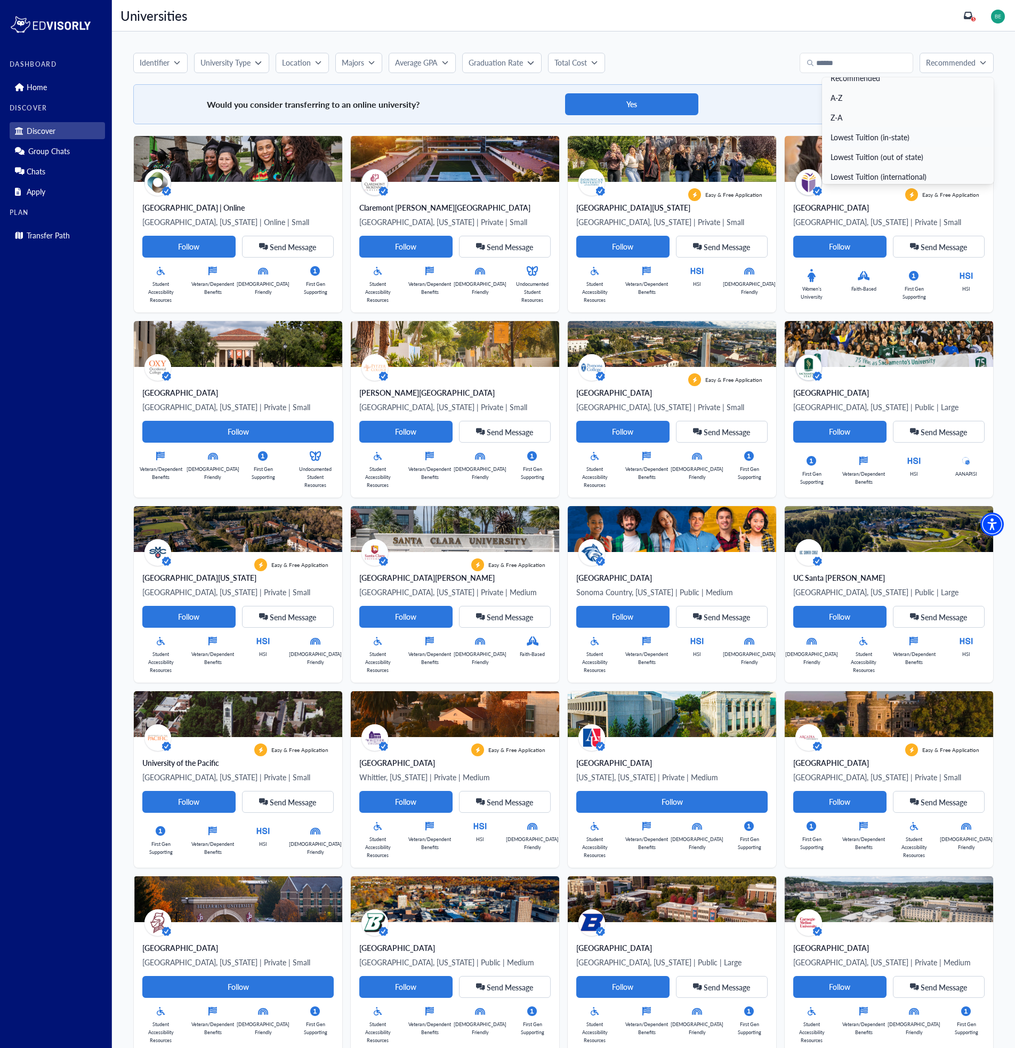
scroll to position [12, 0]
click at [167, 189] on icon at bounding box center [167, 191] width 10 height 10
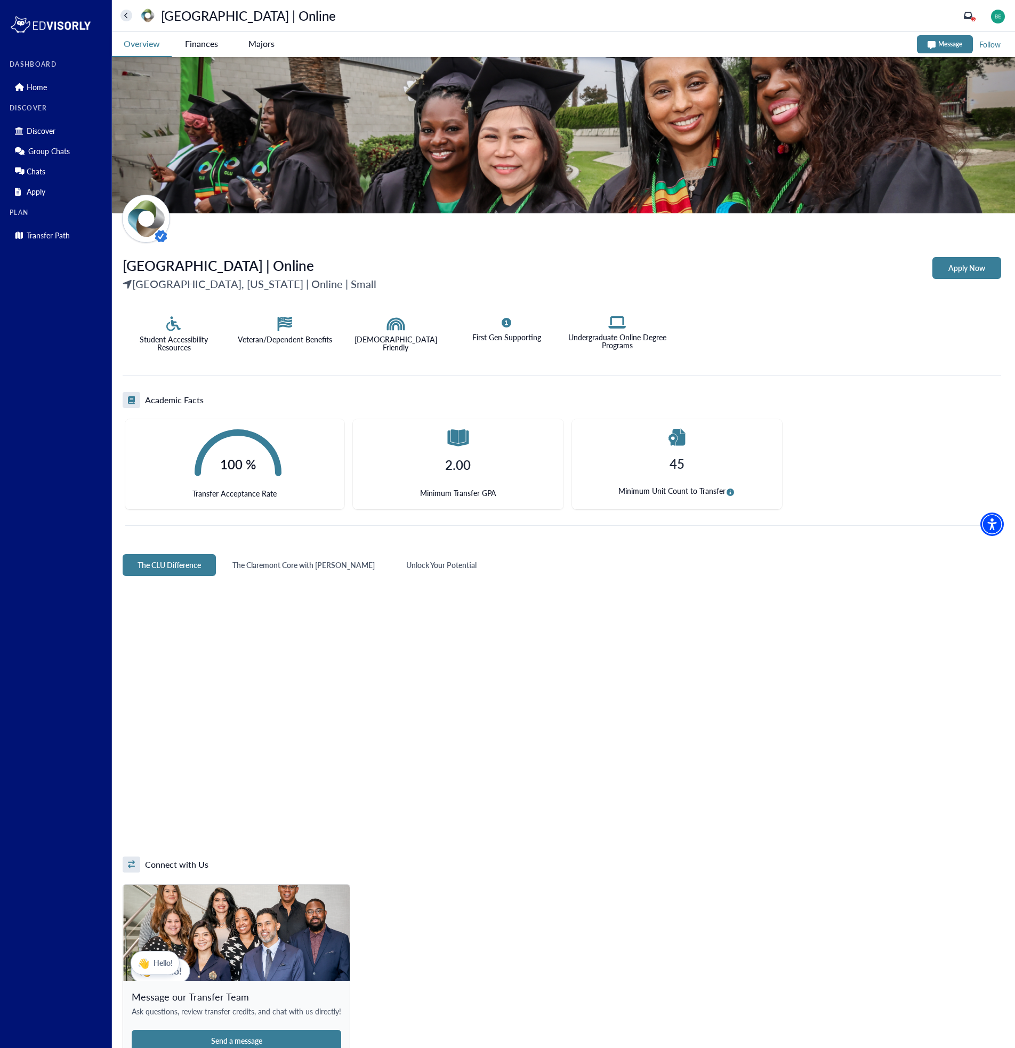
click at [161, 233] on icon at bounding box center [161, 236] width 13 height 13
click at [128, 13] on icon "home" at bounding box center [126, 15] width 4 height 7
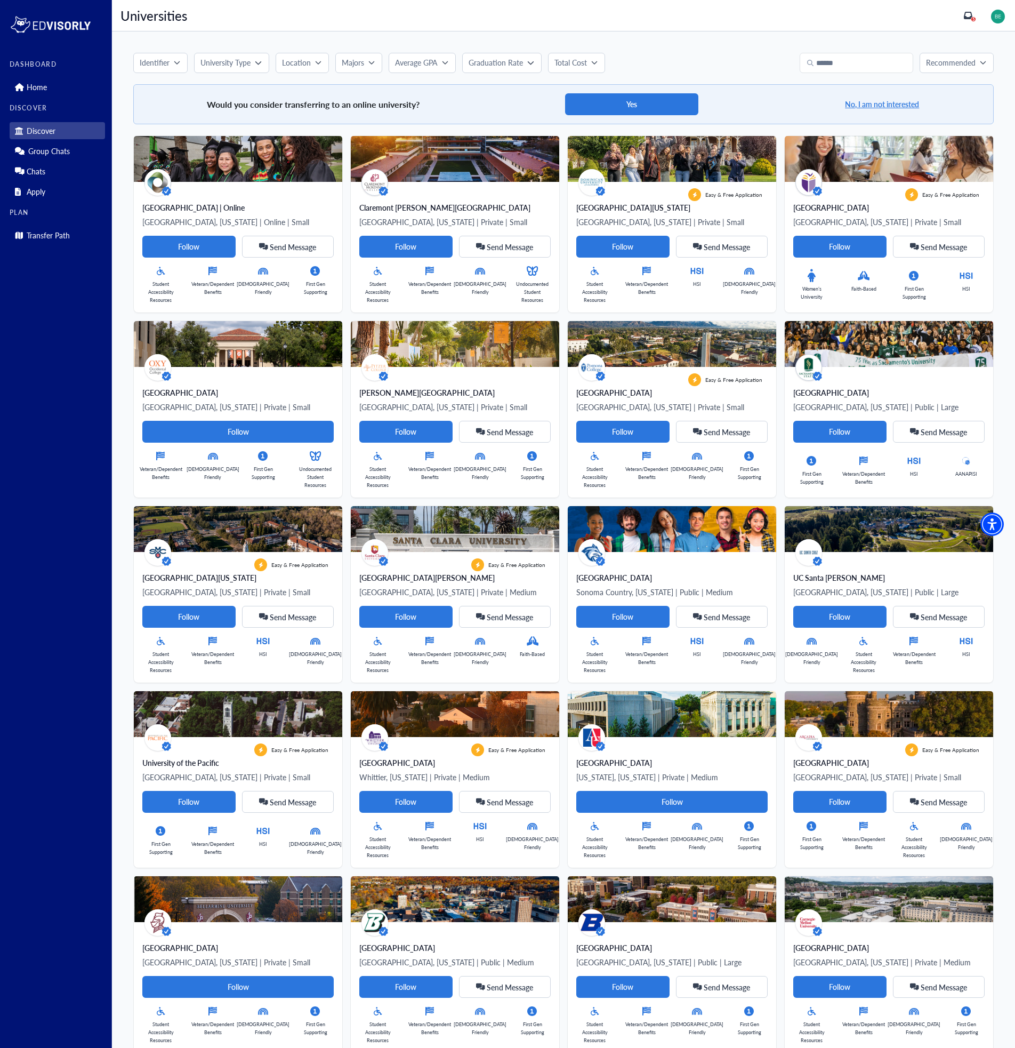
click at [953, 65] on p "Recommended" at bounding box center [951, 62] width 50 height 11
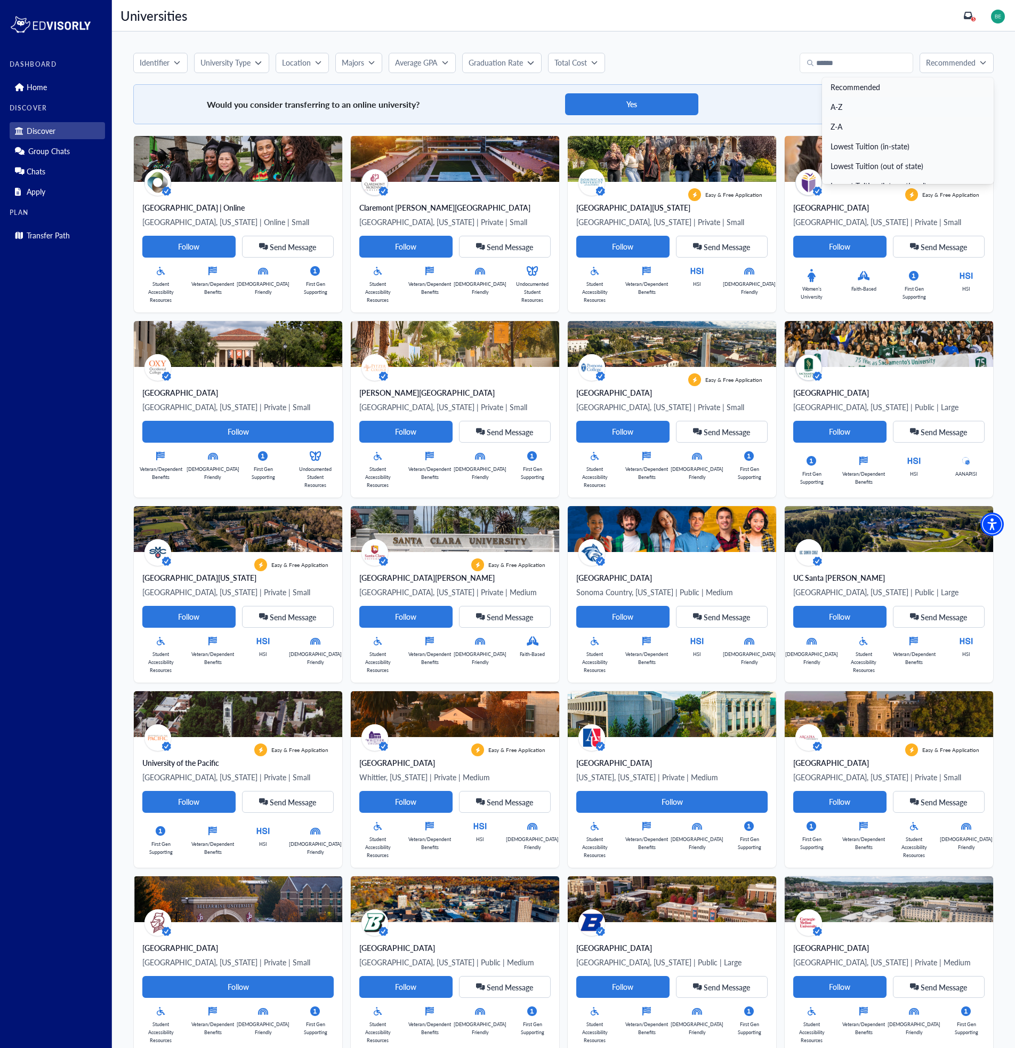
click at [834, 104] on link "A-Z" at bounding box center [908, 107] width 172 height 20
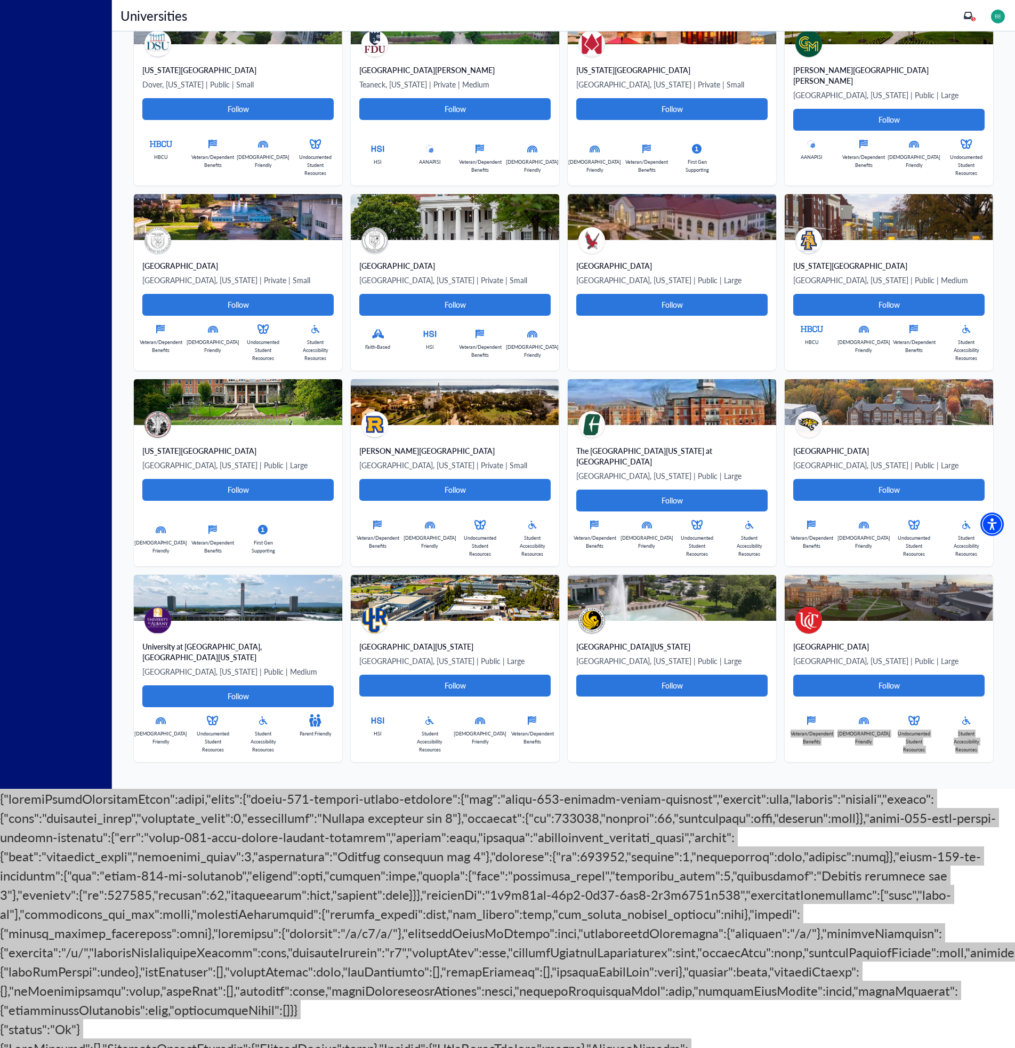
scroll to position [2774, 0]
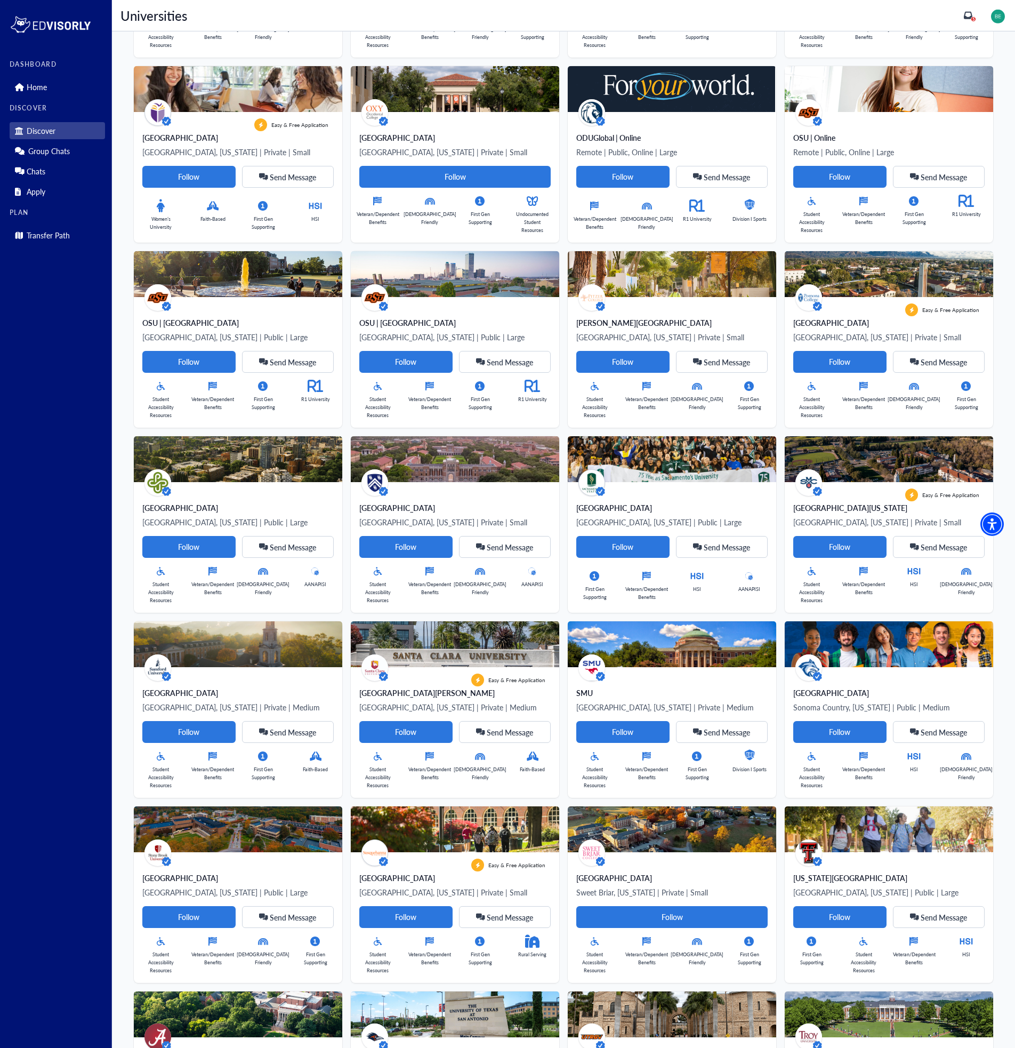
scroll to position [0, 0]
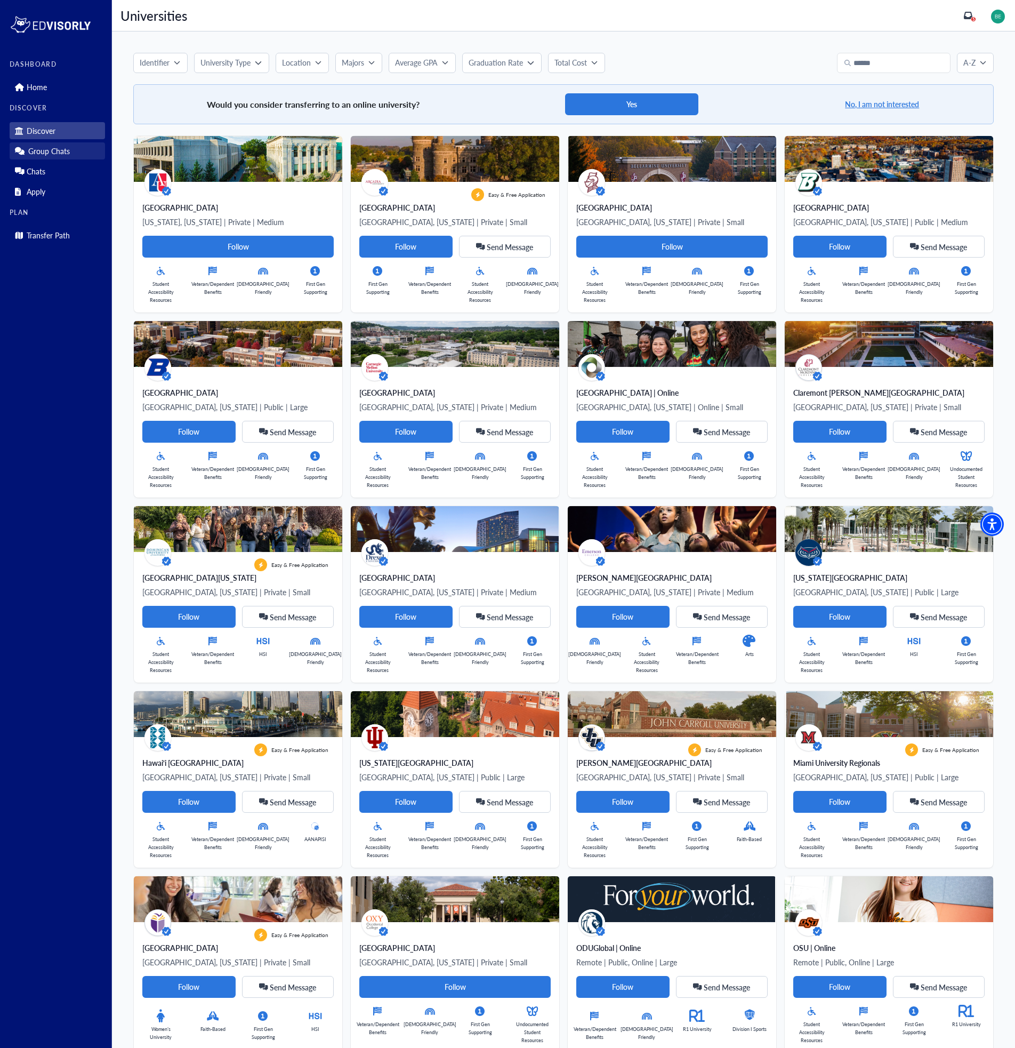
click at [49, 151] on p "Group Chats" at bounding box center [49, 151] width 42 height 9
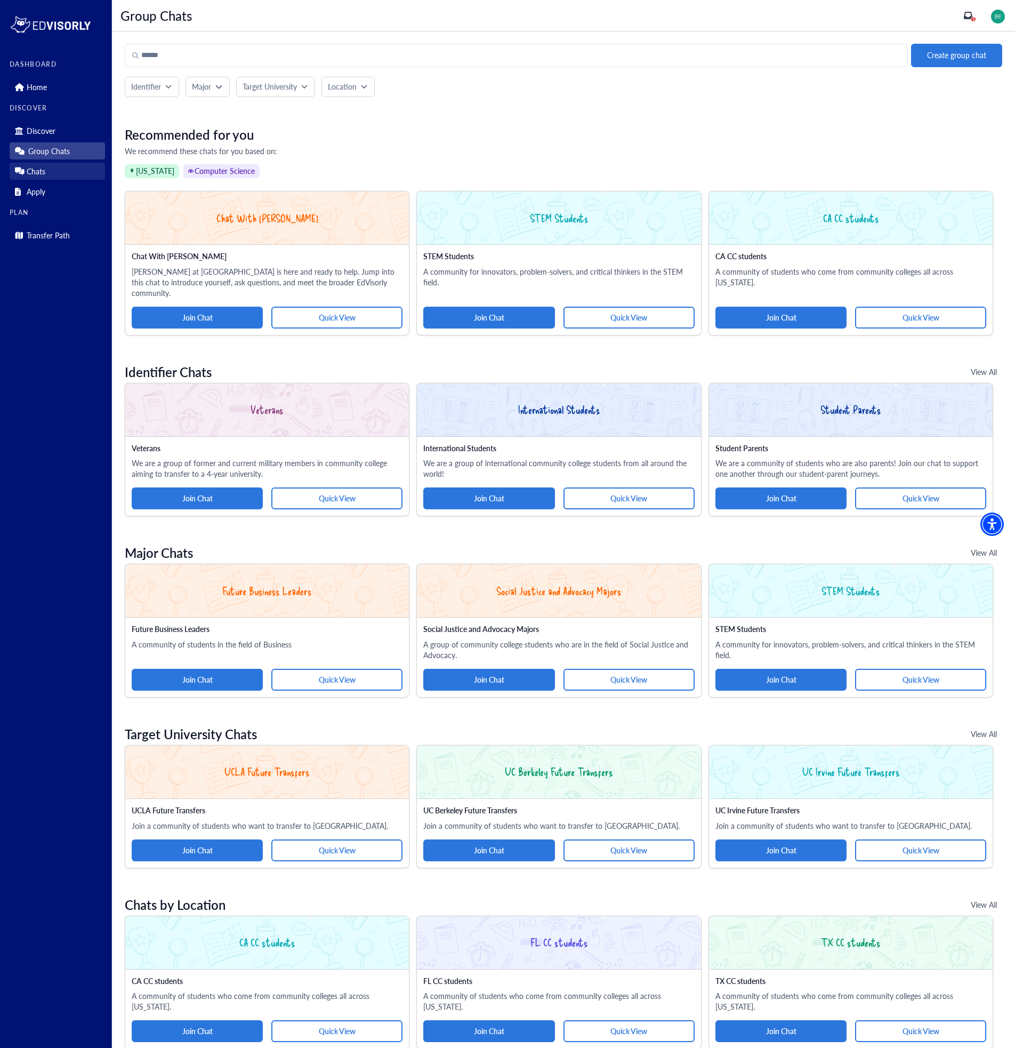
click at [37, 174] on p "Chats" at bounding box center [36, 171] width 19 height 9
click at [35, 167] on p "Chats" at bounding box center [36, 171] width 19 height 9
click at [31, 174] on p "Chats" at bounding box center [36, 171] width 19 height 9
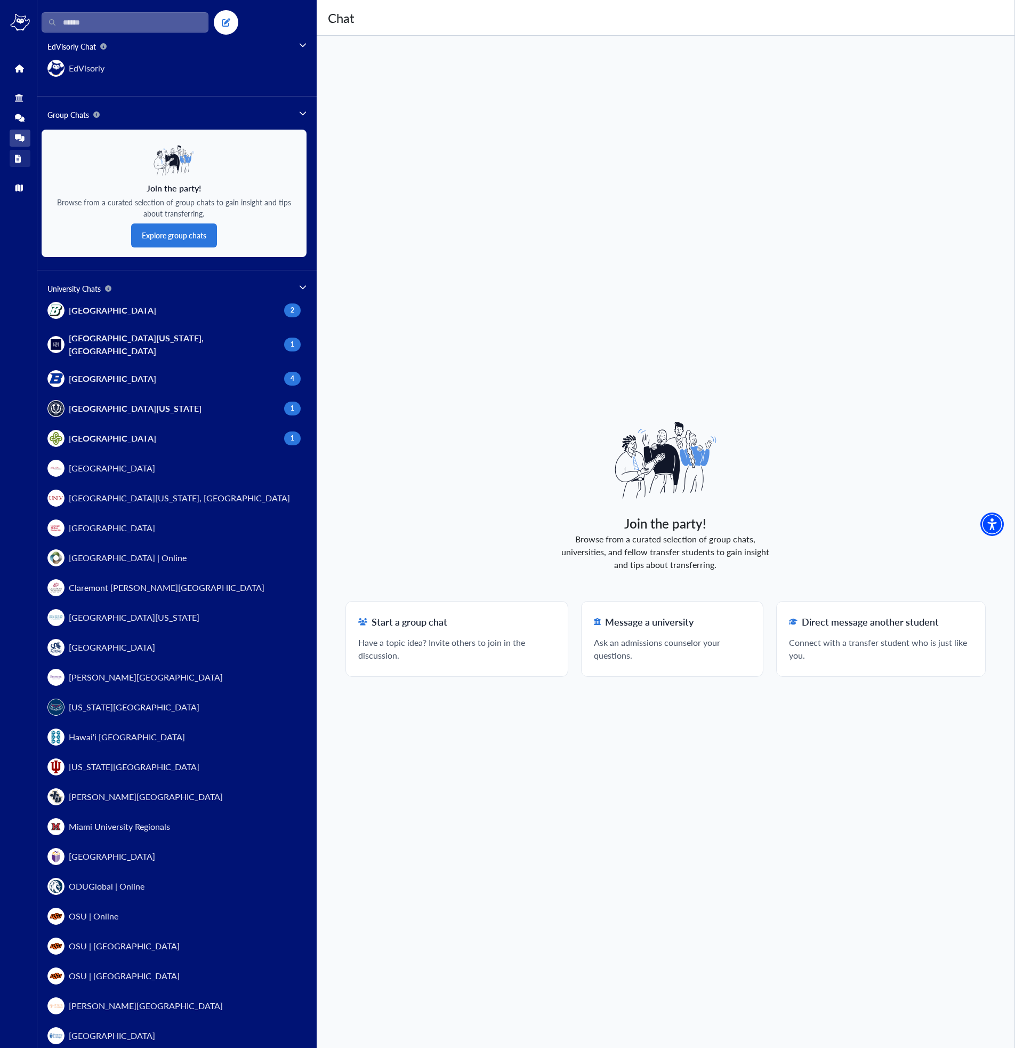
click at [17, 156] on icon at bounding box center [18, 159] width 6 height 8
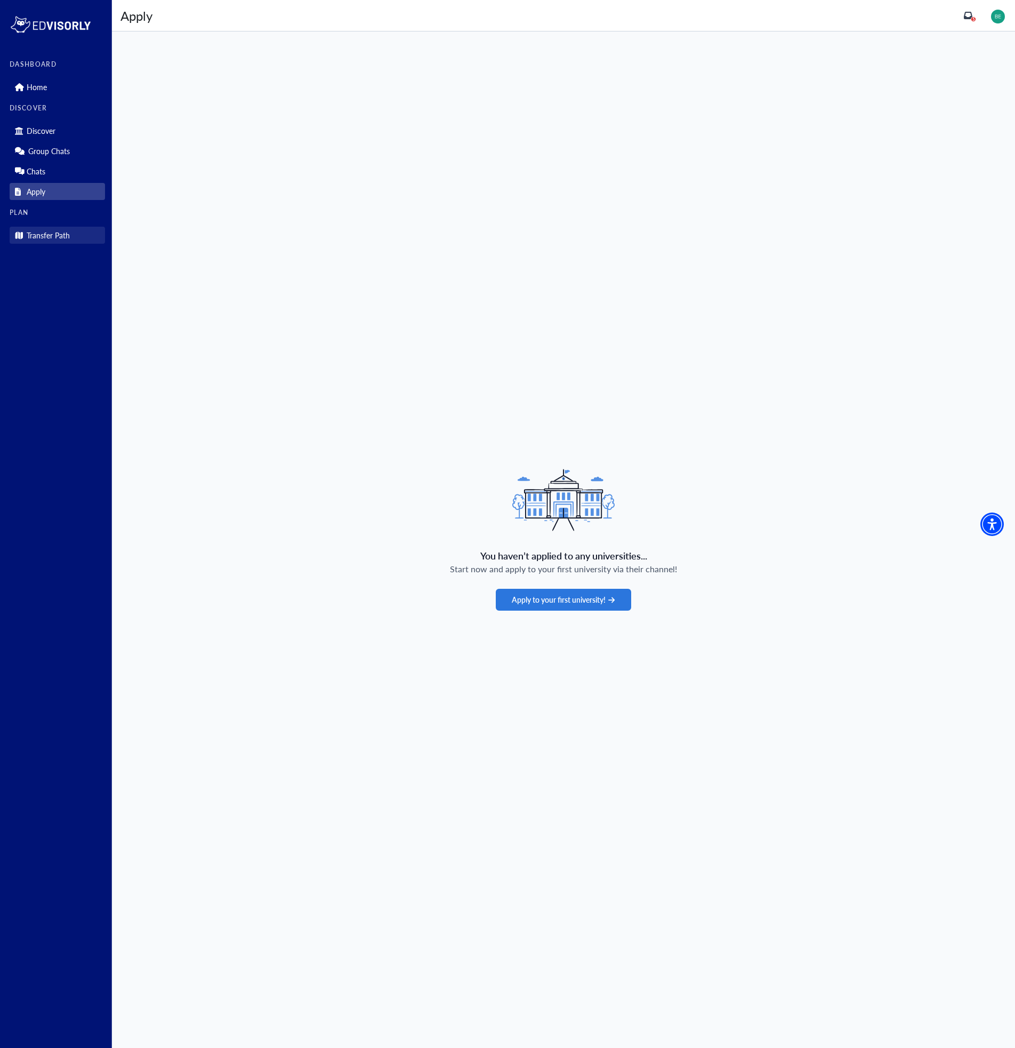
click at [34, 237] on p "Transfer Path" at bounding box center [48, 235] width 43 height 9
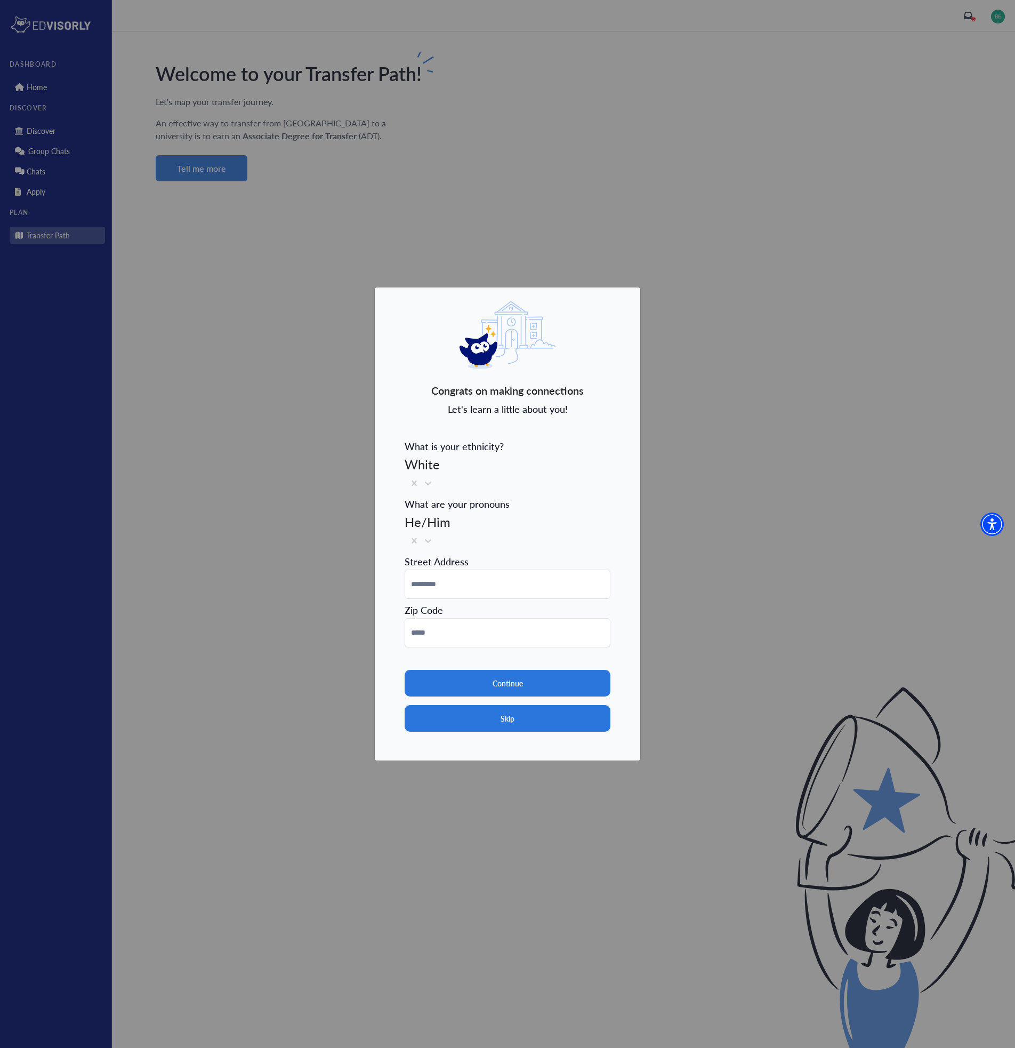
click at [482, 705] on button "Skip" at bounding box center [508, 718] width 206 height 27
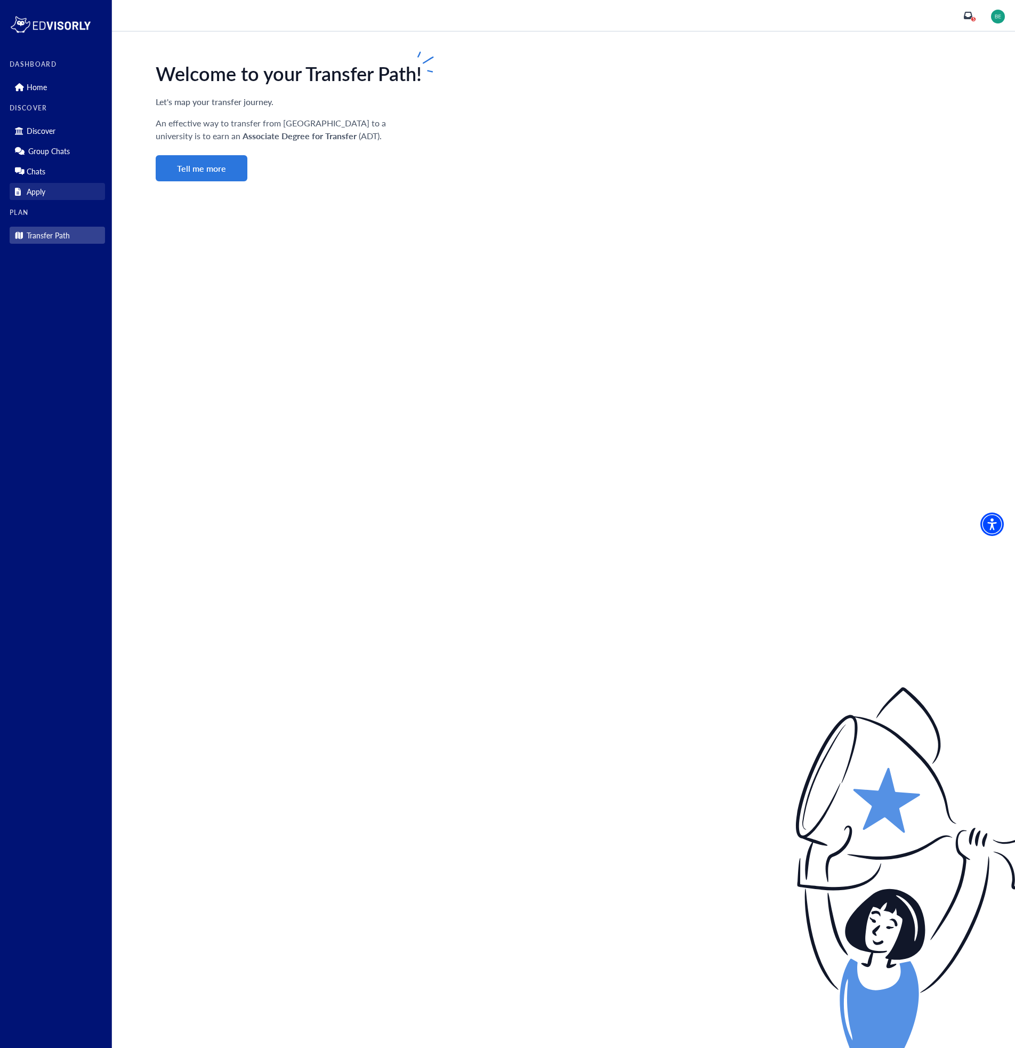
click at [29, 189] on p "Apply" at bounding box center [36, 191] width 19 height 9
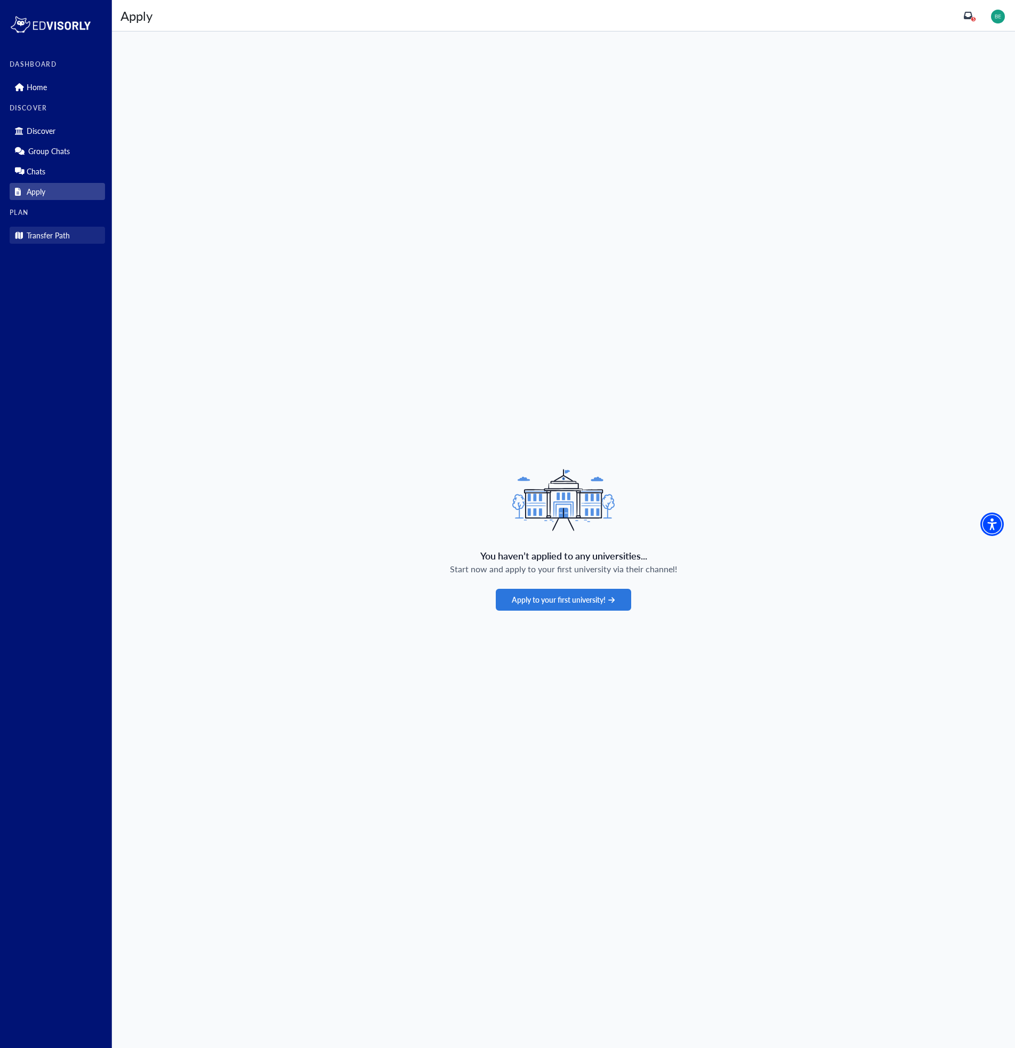
click at [34, 237] on p "Transfer Path" at bounding box center [48, 235] width 43 height 9
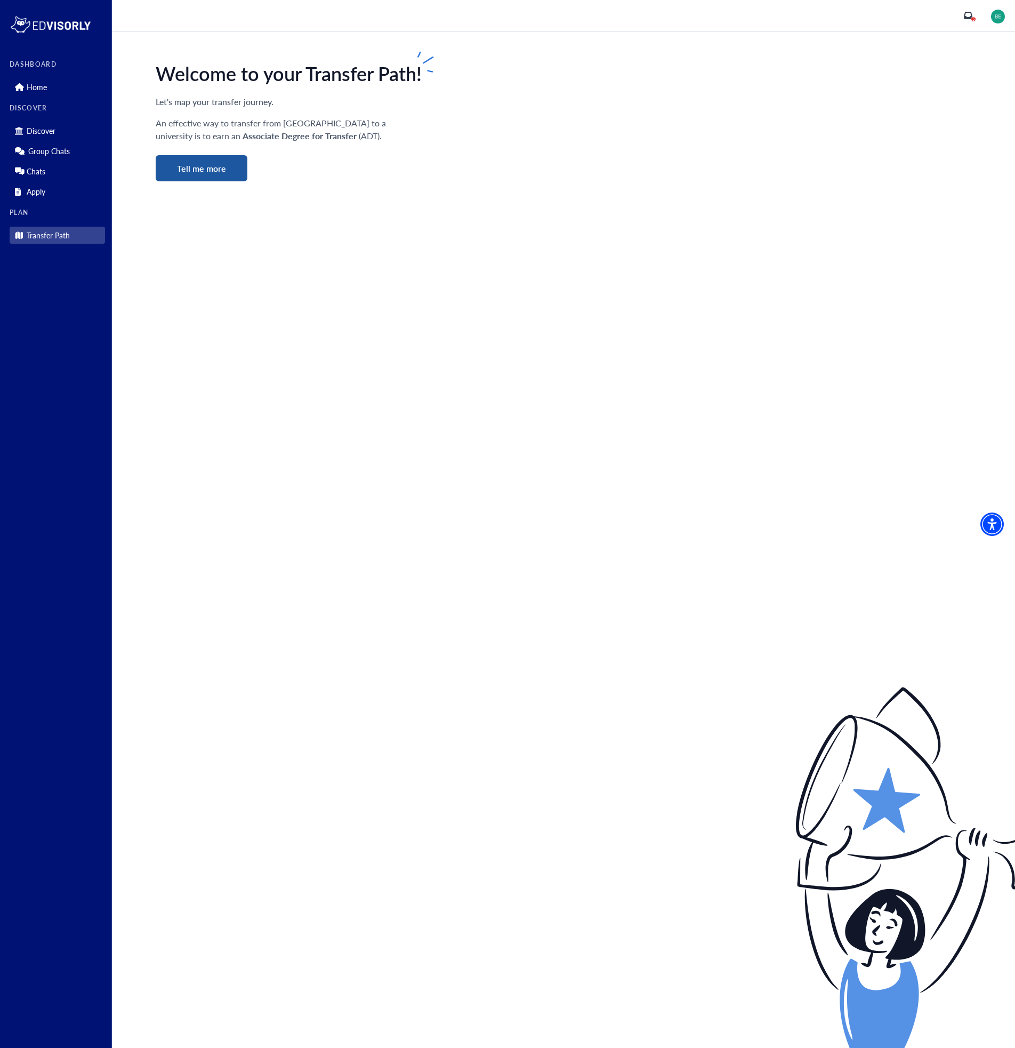
click at [190, 169] on button "Tell me more" at bounding box center [202, 168] width 92 height 26
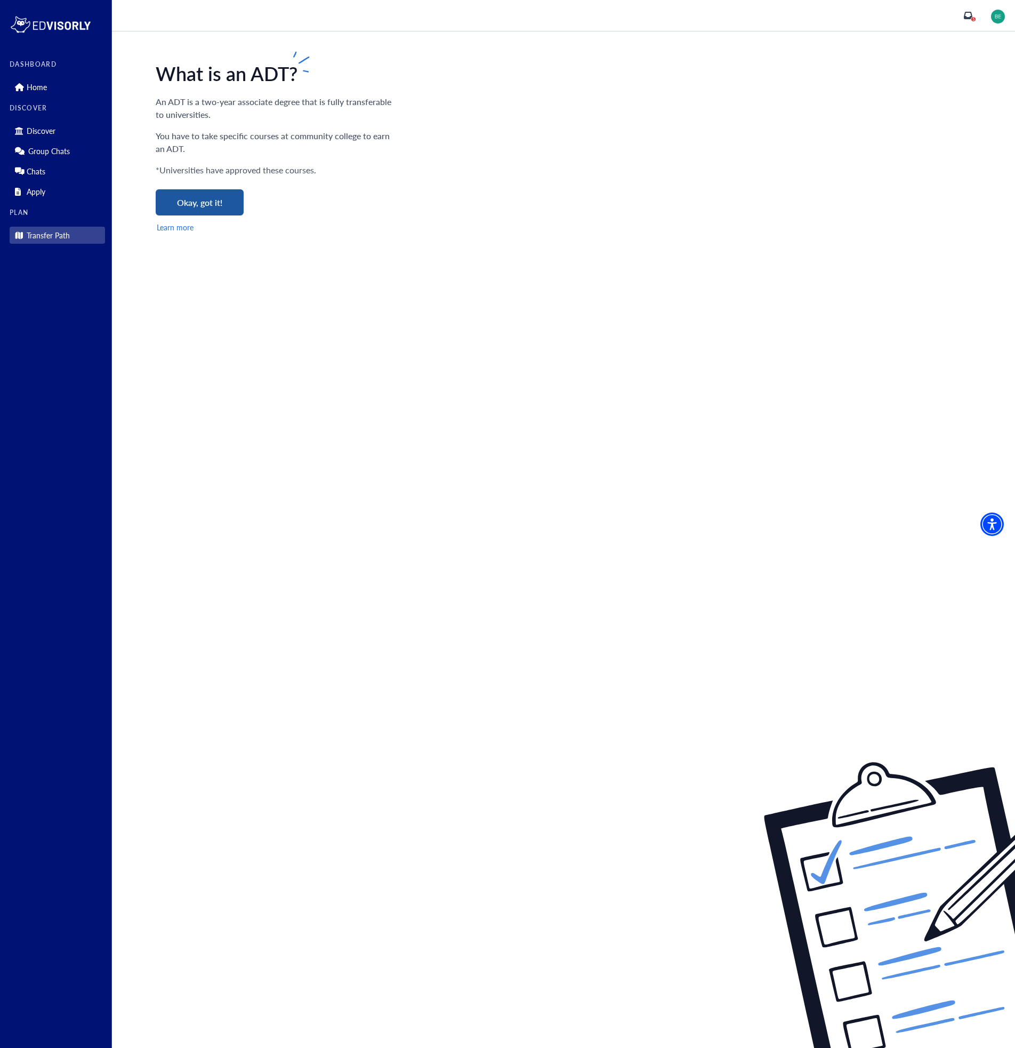
click at [183, 208] on button "Okay, got it!" at bounding box center [200, 202] width 88 height 26
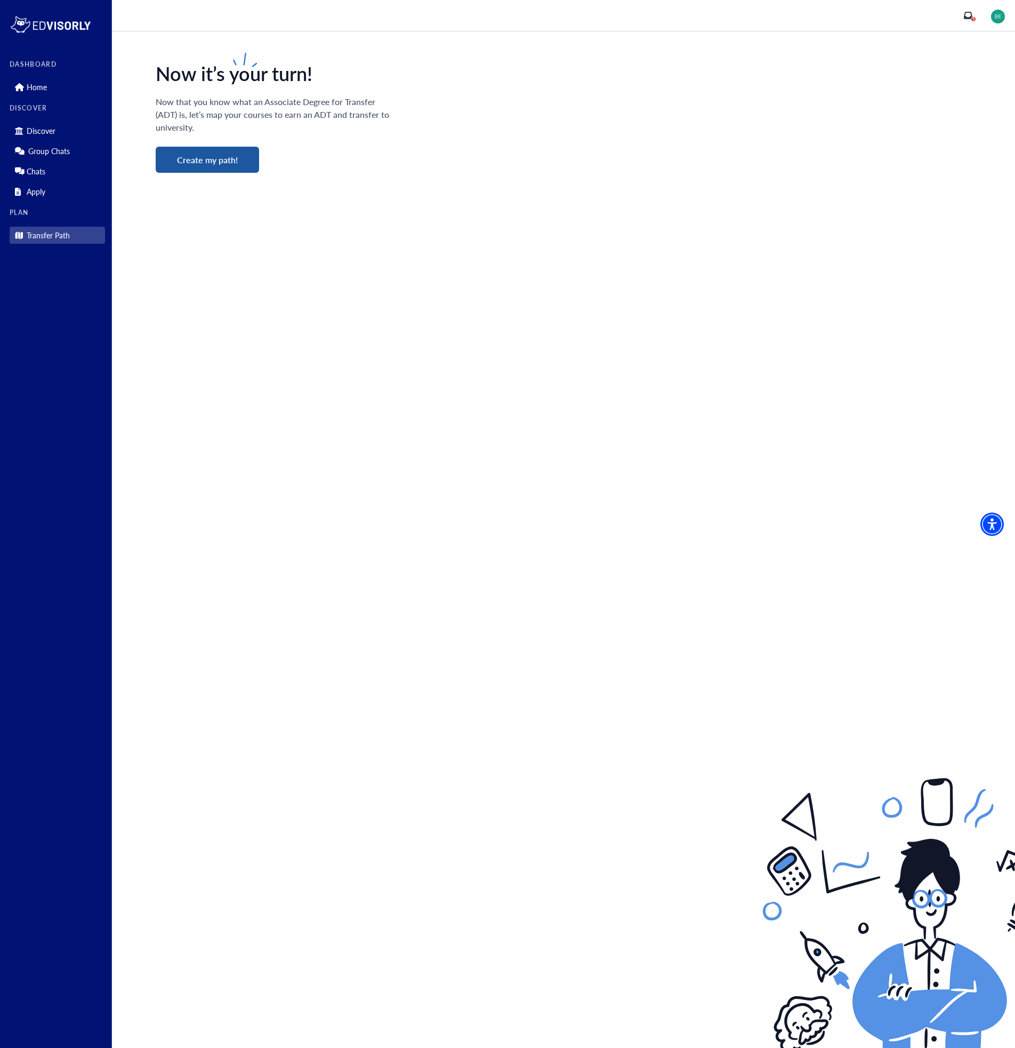
click at [205, 164] on button "Create my path!" at bounding box center [207, 160] width 103 height 26
